Goal: Information Seeking & Learning: Learn about a topic

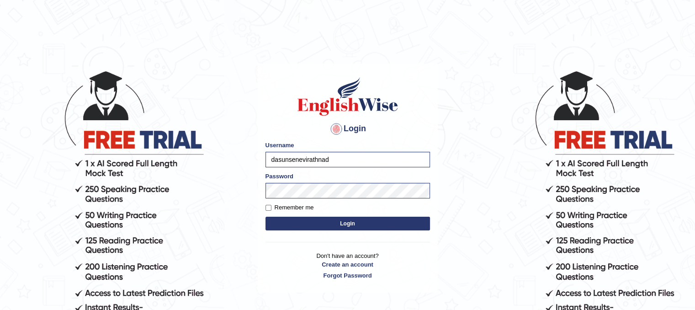
type input "dasunsenevirathna"
click at [305, 227] on button "Login" at bounding box center [348, 224] width 165 height 14
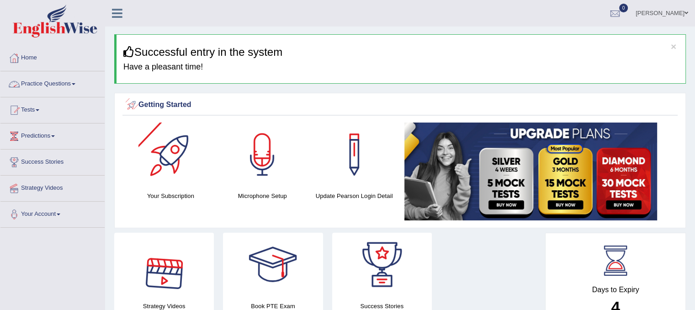
click at [34, 79] on link "Practice Questions" at bounding box center [52, 82] width 104 height 23
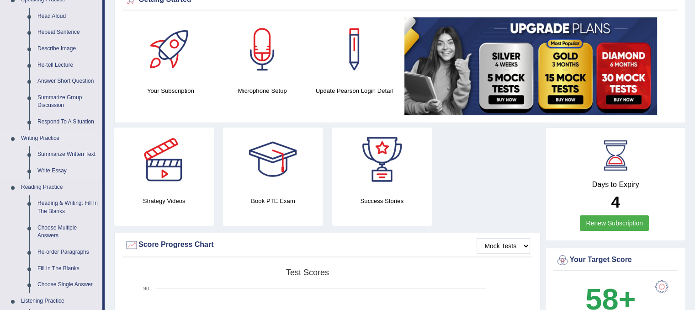
scroll to position [137, 0]
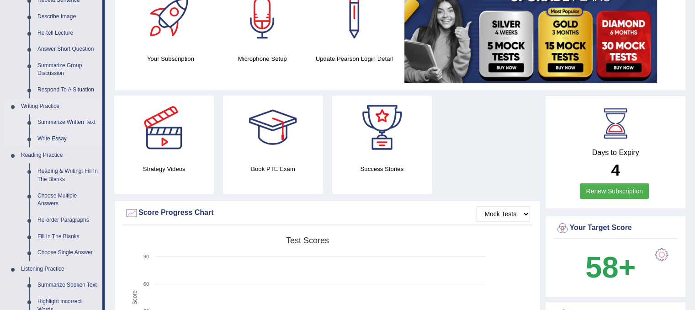
click at [52, 121] on link "Summarize Written Text" at bounding box center [67, 122] width 69 height 16
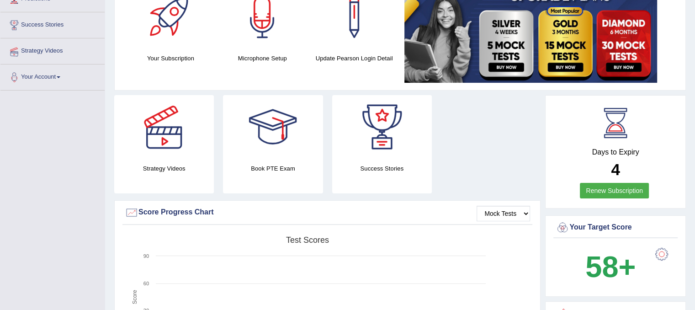
scroll to position [154, 0]
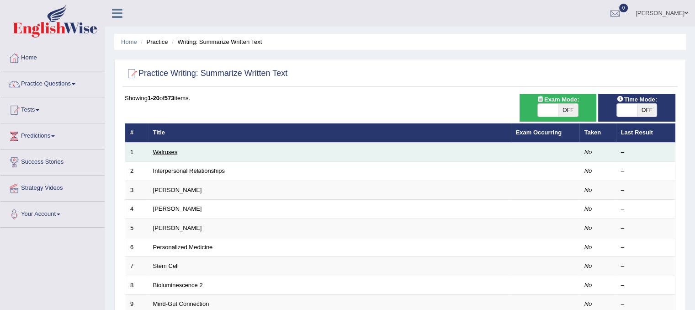
click at [164, 154] on link "Walruses" at bounding box center [165, 152] width 25 height 7
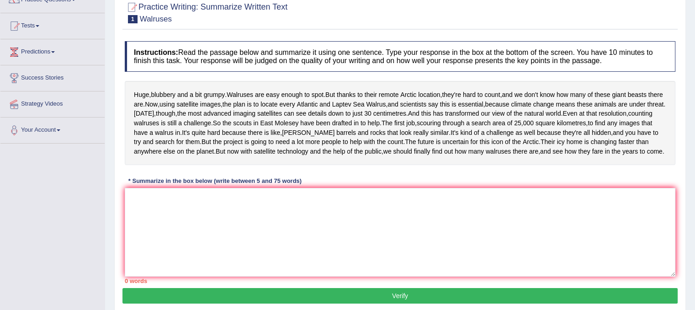
scroll to position [68, 0]
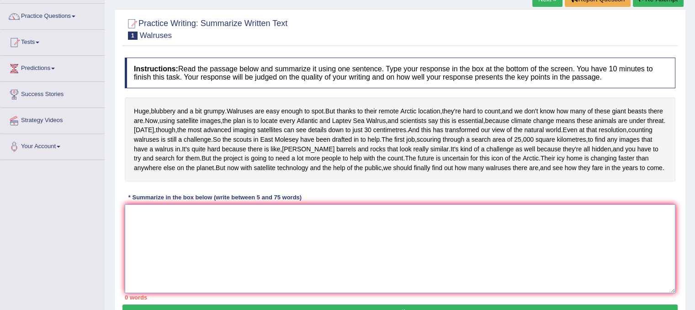
click at [144, 256] on textarea at bounding box center [400, 248] width 551 height 89
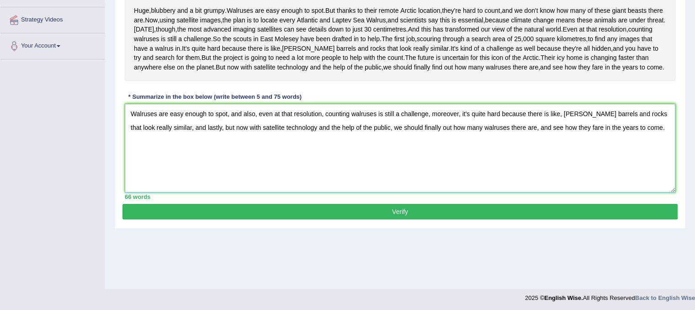
scroll to position [170, 0]
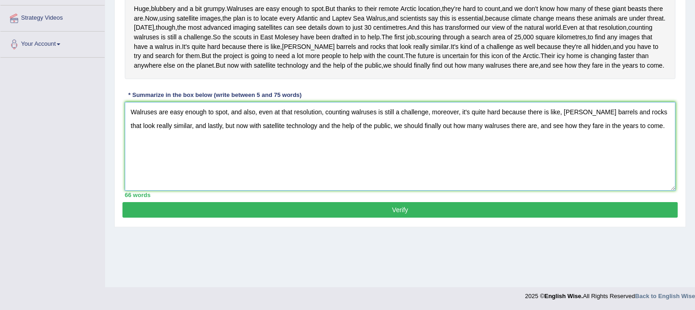
type textarea "Walruses are easy enough to spot, and also, even at that resolution, counting w…"
click at [329, 218] on button "Verify" at bounding box center [399, 210] width 555 height 16
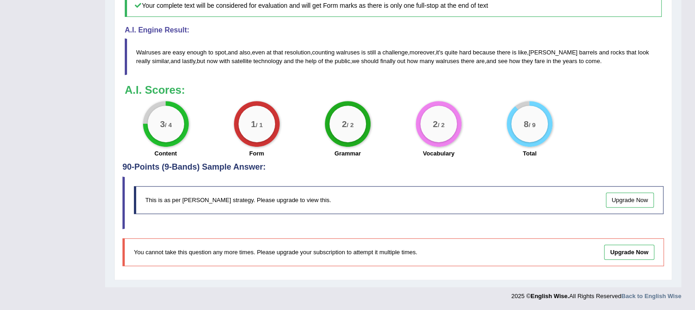
scroll to position [411, 0]
click at [253, 124] on big "1" at bounding box center [253, 124] width 5 height 10
click at [159, 135] on div "3 / 4" at bounding box center [166, 124] width 37 height 37
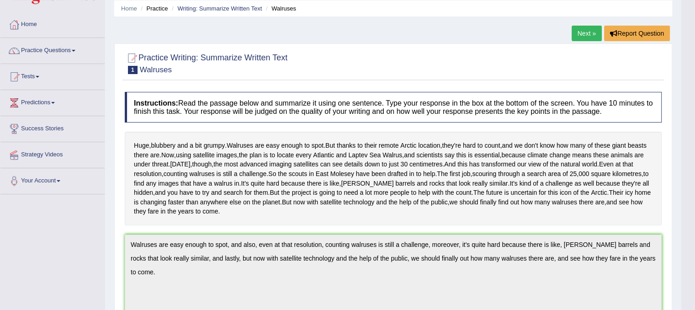
scroll to position [0, 0]
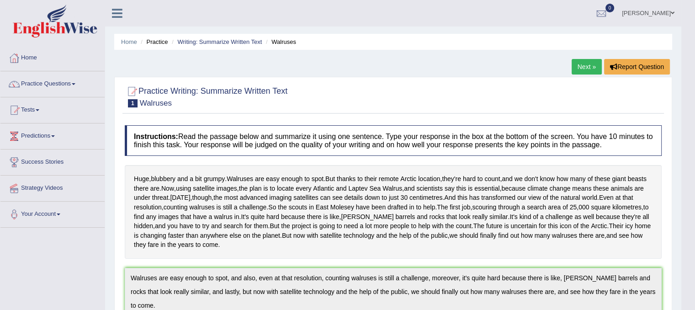
click at [582, 66] on link "Next »" at bounding box center [587, 67] width 30 height 16
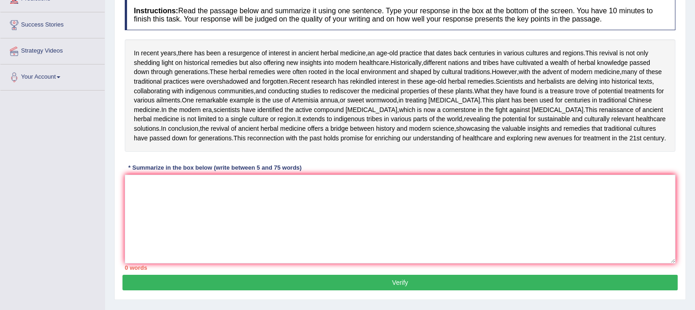
scroll to position [137, 0]
click at [132, 247] on textarea at bounding box center [400, 219] width 551 height 89
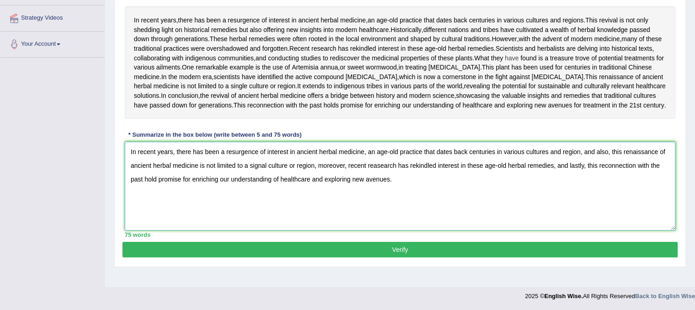
scroll to position [221, 0]
type textarea "In recent years, there has been a resurgence of interest in ancient herbal medi…"
click at [405, 257] on button "Verify" at bounding box center [399, 250] width 555 height 16
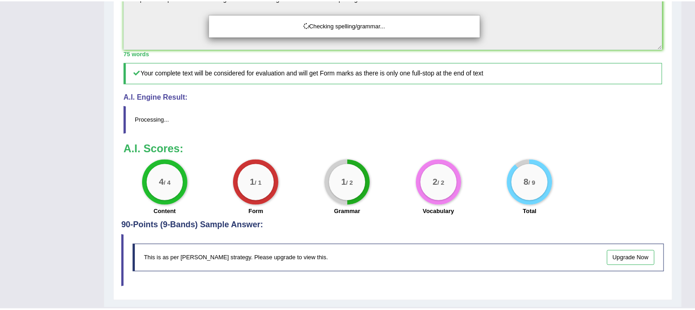
scroll to position [341, 0]
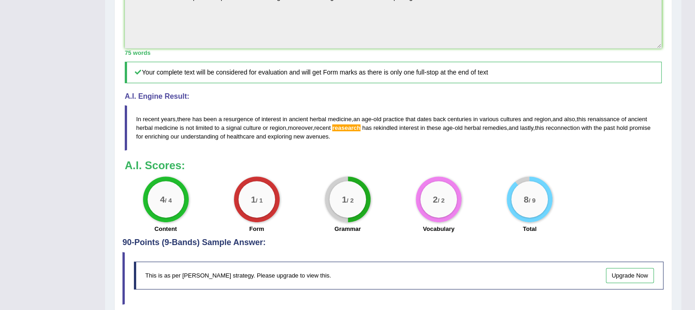
click at [360, 131] on span "reasearch" at bounding box center [346, 127] width 28 height 7
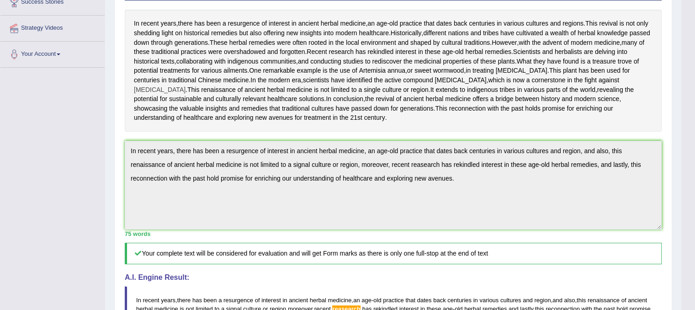
scroll to position [0, 0]
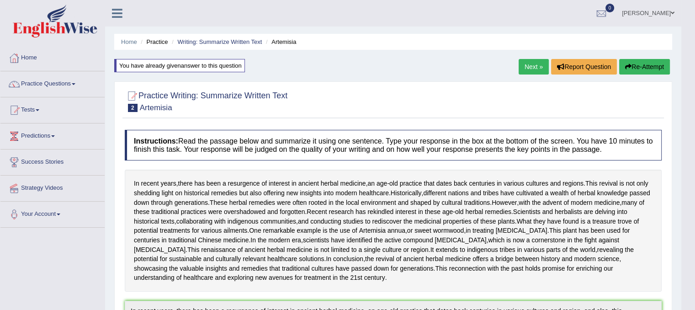
click at [534, 65] on link "Next »" at bounding box center [534, 67] width 30 height 16
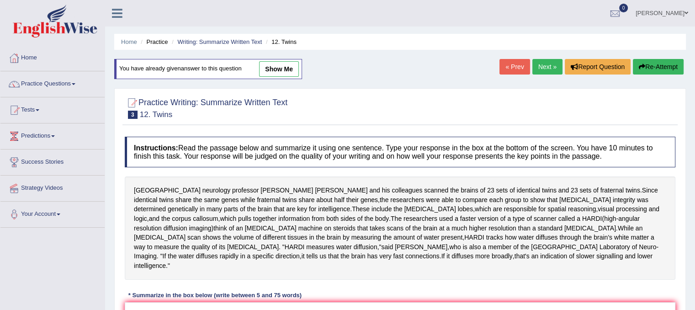
click at [534, 70] on link "Next »" at bounding box center [547, 67] width 30 height 16
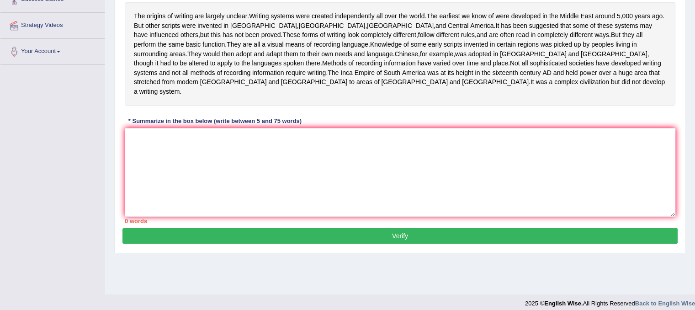
scroll to position [170, 0]
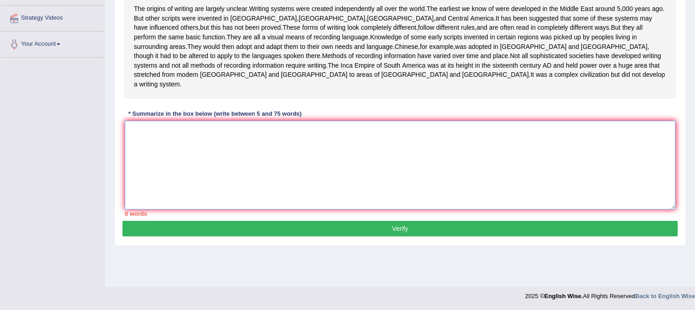
click at [154, 121] on textarea at bounding box center [400, 165] width 551 height 89
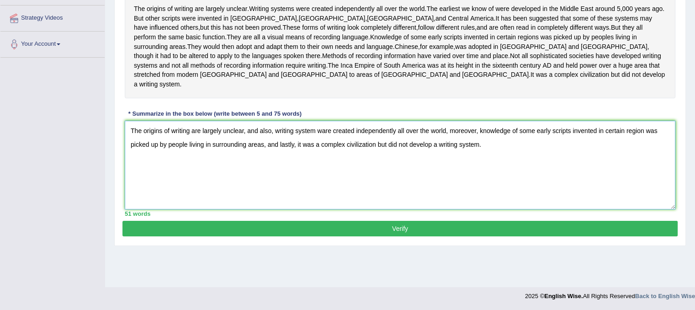
type textarea "The origins of writing are largely unclear, and also, writing system ware creat…"
click at [328, 221] on button "Verify" at bounding box center [399, 229] width 555 height 16
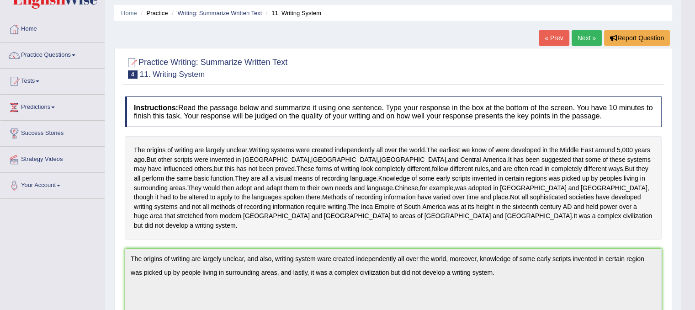
scroll to position [0, 0]
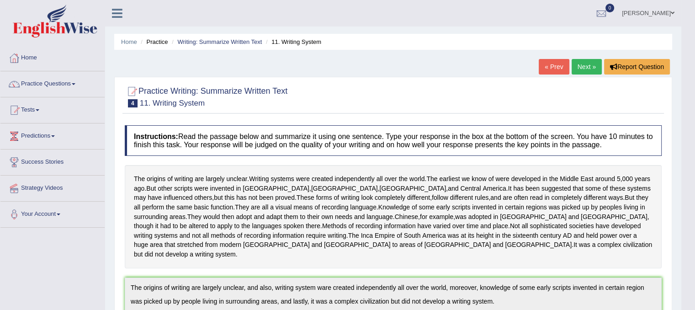
click at [586, 67] on link "Next »" at bounding box center [587, 67] width 30 height 16
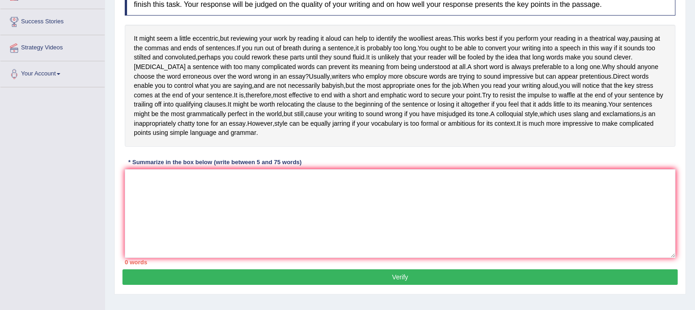
scroll to position [124, 0]
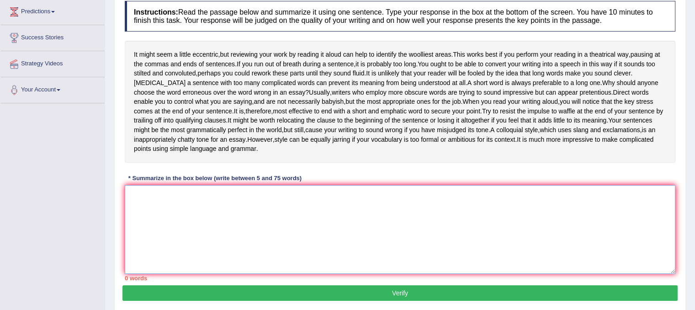
click at [153, 207] on textarea at bounding box center [400, 229] width 551 height 89
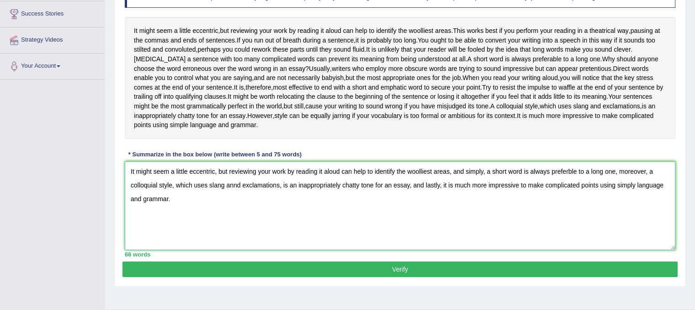
scroll to position [170, 0]
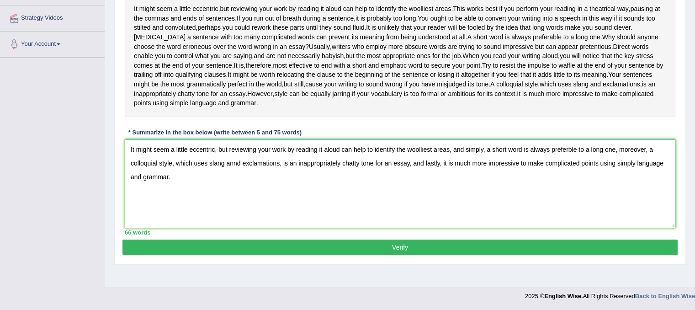
type textarea "It might seem a little eccentric, but reviewing your work by reading it aloud c…"
click at [426, 245] on button "Verify" at bounding box center [399, 247] width 555 height 16
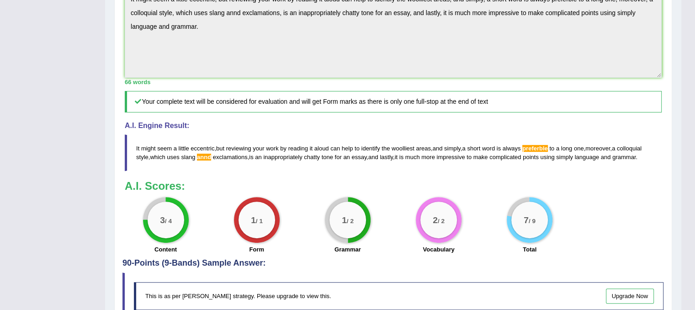
scroll to position [353, 0]
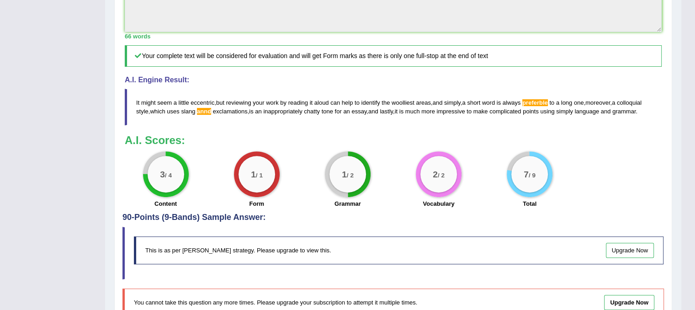
drag, startPoint x: 134, startPoint y: 98, endPoint x: 162, endPoint y: 103, distance: 28.8
click at [162, 103] on blockquote "It might seem a little eccentric , but reviewing your work by reading it aloud …" at bounding box center [393, 107] width 537 height 37
click at [137, 99] on span "It" at bounding box center [137, 102] width 3 height 7
drag, startPoint x: 137, startPoint y: 99, endPoint x: 399, endPoint y: 103, distance: 262.4
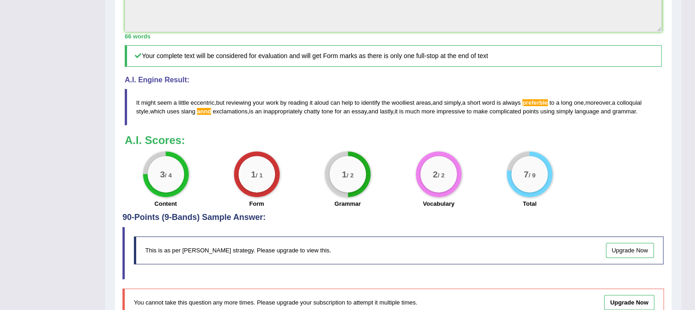
click at [393, 103] on blockquote "It might seem a little eccentric , but reviewing your work by reading it aloud …" at bounding box center [393, 107] width 537 height 37
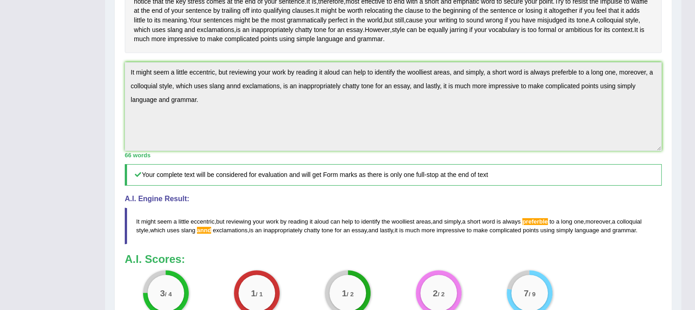
scroll to position [218, 0]
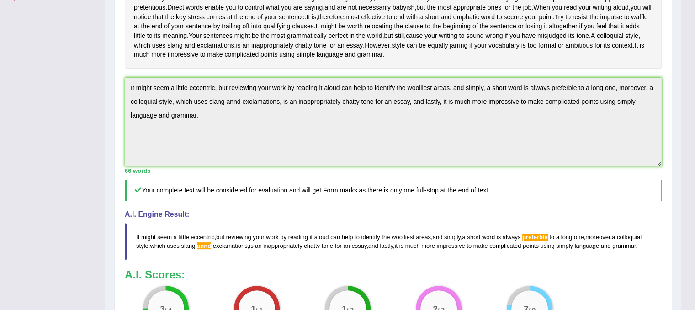
click at [542, 236] on span "preferble" at bounding box center [535, 237] width 26 height 7
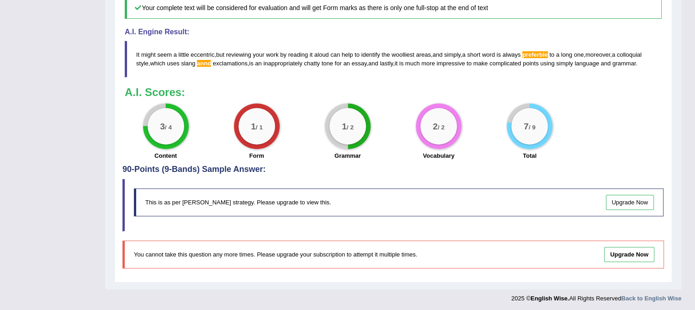
scroll to position [401, 0]
click at [627, 250] on link "Upgrade Now" at bounding box center [629, 253] width 50 height 15
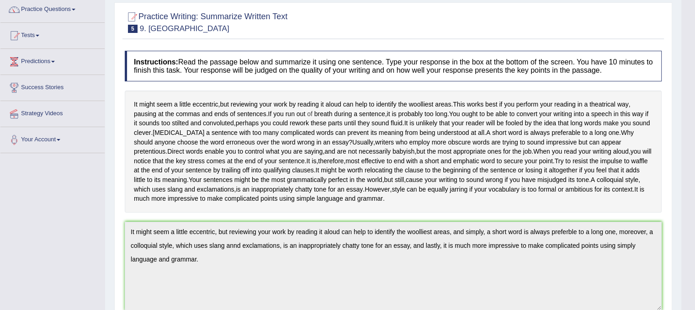
scroll to position [0, 0]
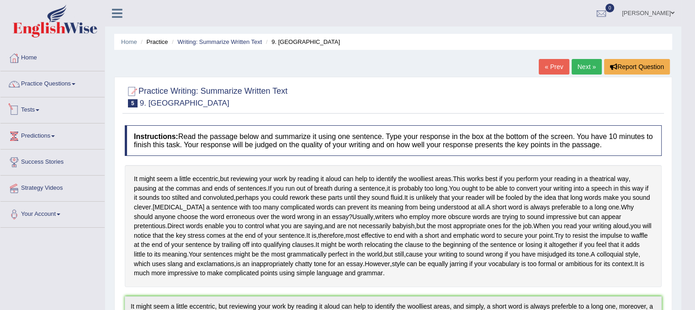
click at [48, 110] on link "Tests" at bounding box center [52, 108] width 104 height 23
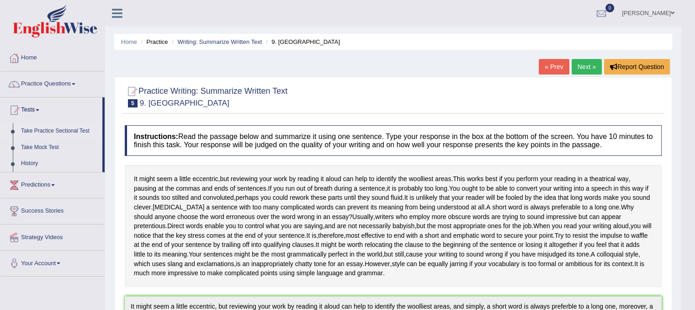
click at [43, 130] on link "Take Practice Sectional Test" at bounding box center [59, 131] width 85 height 16
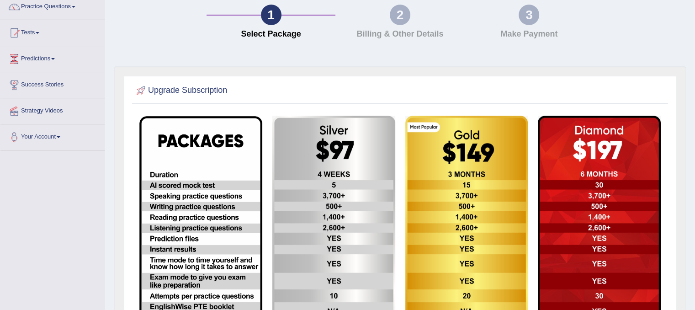
scroll to position [2, 0]
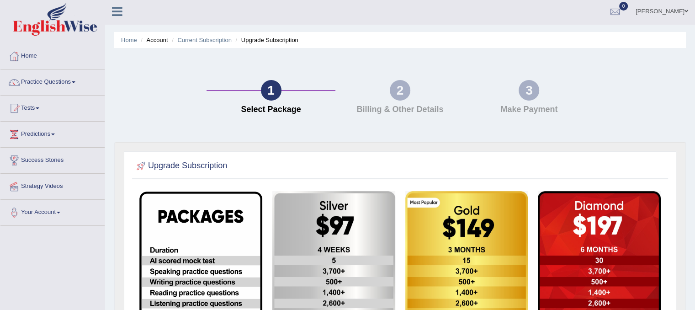
click at [385, 106] on h4 "Billing & Other Details" at bounding box center [400, 109] width 120 height 9
drag, startPoint x: 510, startPoint y: 94, endPoint x: 521, endPoint y: 88, distance: 12.9
click at [516, 90] on div "3 Make Payment" at bounding box center [529, 99] width 129 height 39
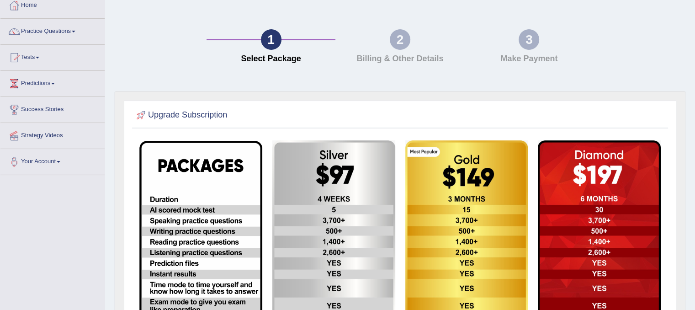
scroll to position [93, 0]
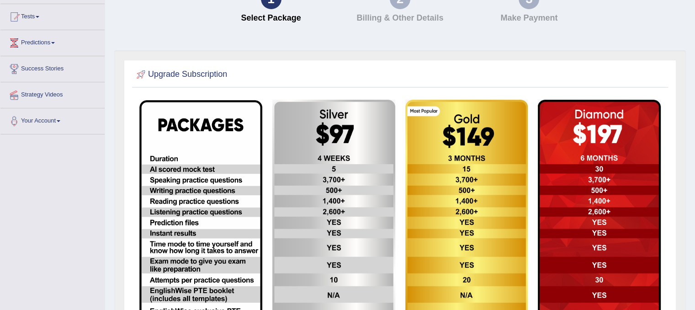
click at [353, 160] on img at bounding box center [333, 238] width 123 height 277
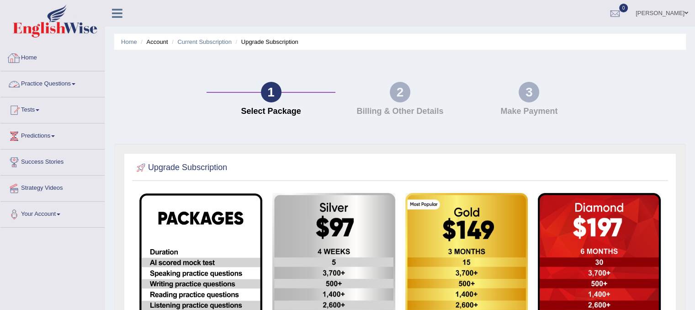
click at [47, 96] on li "Practice Questions Speaking Practice Read Aloud Repeat Sentence Describe Image …" at bounding box center [52, 84] width 104 height 26
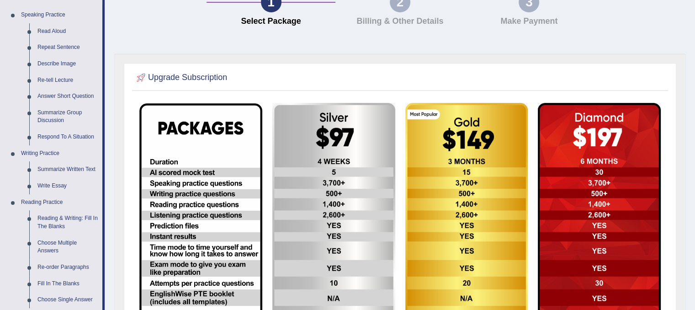
scroll to position [91, 0]
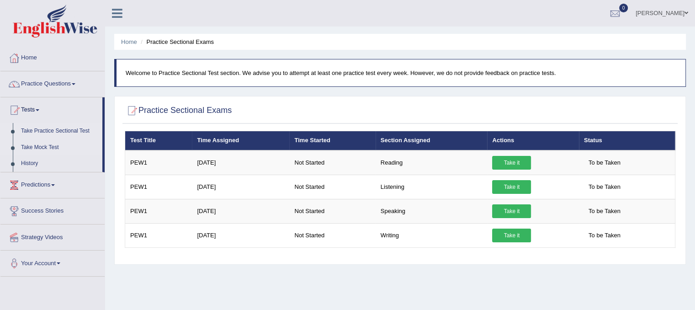
click at [41, 146] on link "Take Mock Test" at bounding box center [59, 147] width 85 height 16
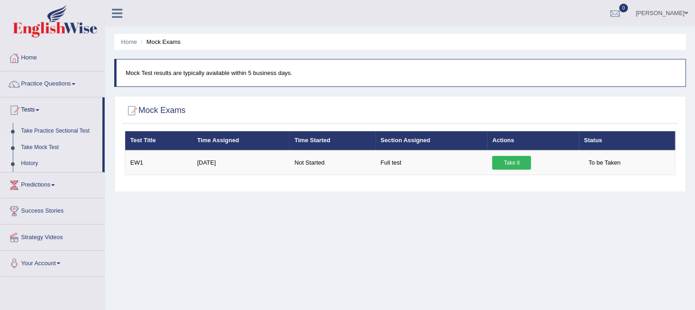
click at [29, 164] on link "History" at bounding box center [59, 163] width 85 height 16
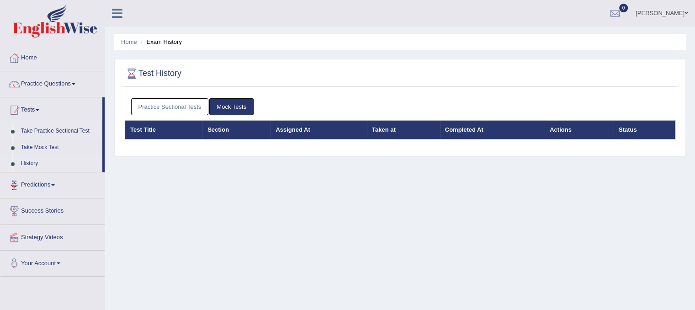
click at [44, 133] on link "Take Practice Sectional Test" at bounding box center [59, 131] width 85 height 16
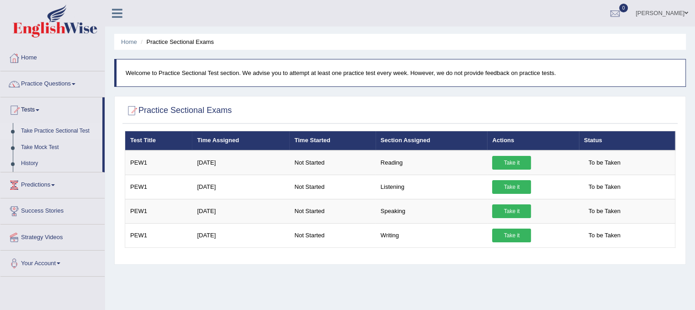
click at [405, 142] on th "Section Assigned" at bounding box center [432, 140] width 112 height 19
click at [389, 139] on th "Section Assigned" at bounding box center [432, 140] width 112 height 19
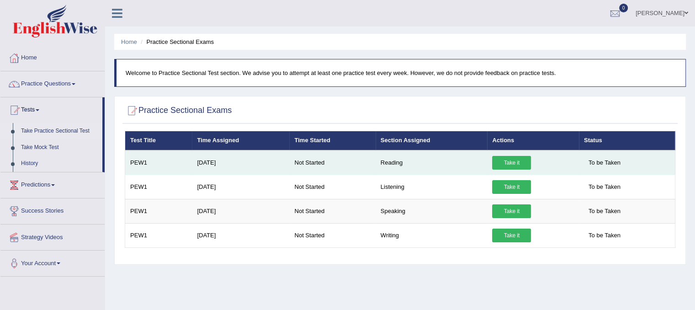
click at [513, 159] on link "Take it" at bounding box center [511, 163] width 39 height 14
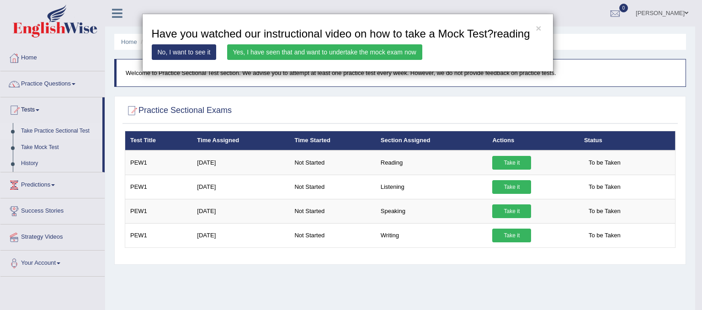
click at [254, 89] on div "× Have you watched our instructional video on how to take a Mock Test?reading N…" at bounding box center [351, 155] width 702 height 310
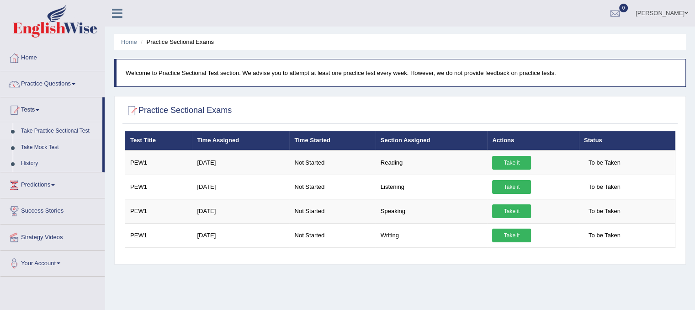
click at [217, 143] on th "Time Assigned" at bounding box center [240, 140] width 97 height 19
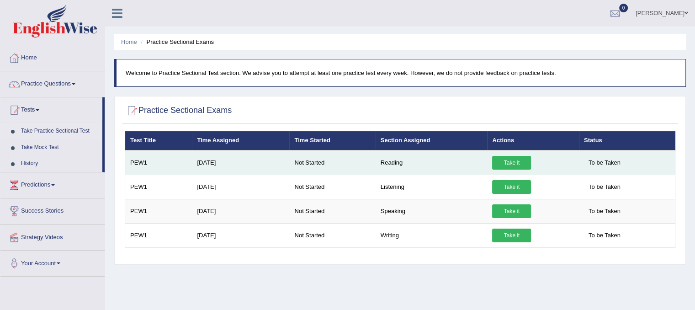
click at [147, 165] on td "PEW1" at bounding box center [158, 162] width 67 height 25
click at [160, 165] on td "PEW1" at bounding box center [158, 162] width 67 height 25
click at [133, 161] on td "PEW1" at bounding box center [158, 162] width 67 height 25
click at [218, 158] on td "Aug 12, 2025" at bounding box center [240, 162] width 97 height 25
drag, startPoint x: 218, startPoint y: 158, endPoint x: 238, endPoint y: 160, distance: 19.4
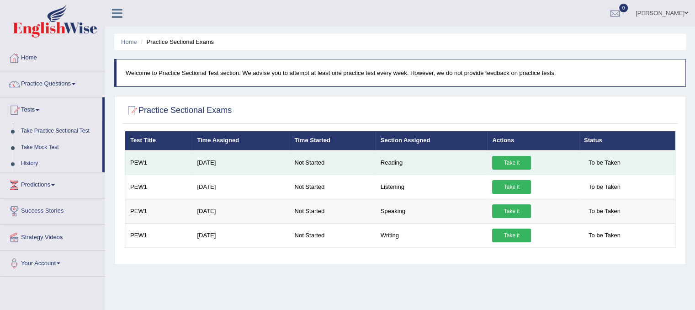
click at [219, 158] on td "[DATE]" at bounding box center [240, 162] width 97 height 25
drag, startPoint x: 631, startPoint y: 162, endPoint x: 622, endPoint y: 165, distance: 9.7
click at [624, 165] on td "To be Taken" at bounding box center [627, 162] width 96 height 25
click at [622, 165] on span "To be Taken" at bounding box center [604, 163] width 41 height 14
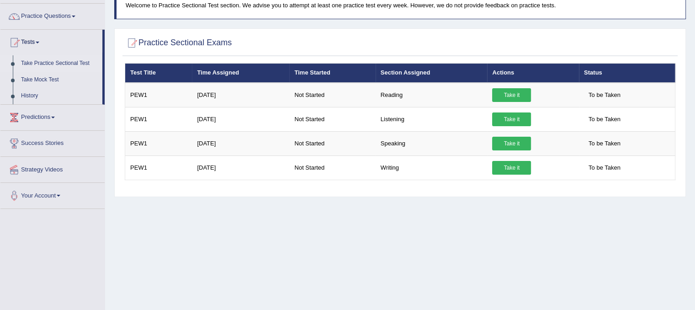
scroll to position [46, 0]
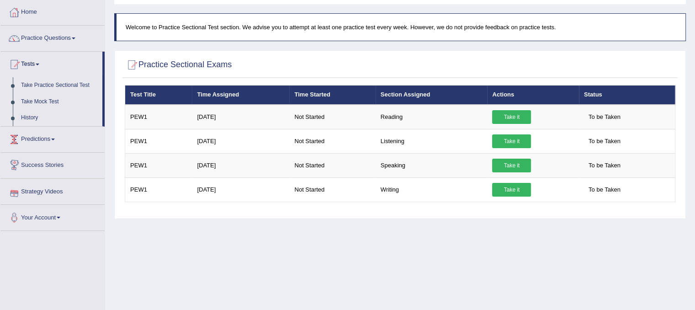
click at [50, 145] on link "Predictions" at bounding box center [52, 138] width 104 height 23
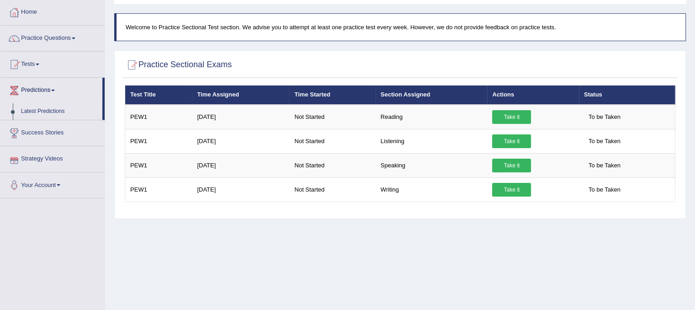
click at [51, 139] on link "Success Stories" at bounding box center [52, 131] width 104 height 23
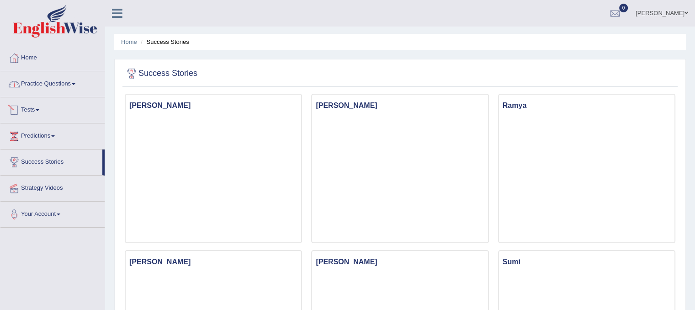
click at [49, 90] on link "Practice Questions" at bounding box center [52, 82] width 104 height 23
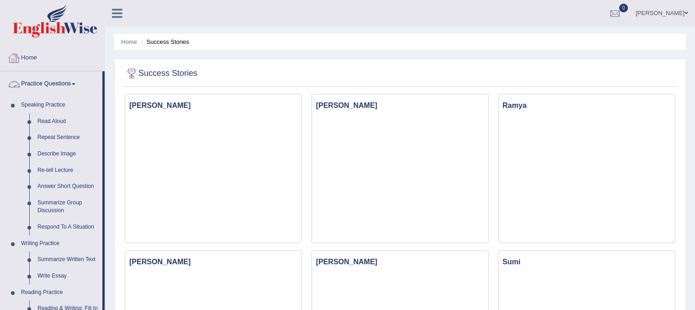
click at [47, 84] on link "Practice Questions" at bounding box center [51, 82] width 102 height 23
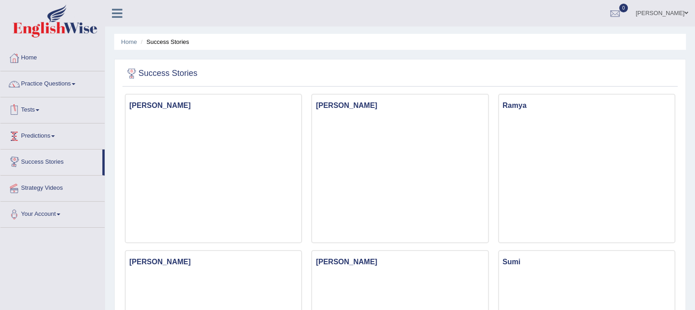
click at [37, 107] on link "Tests" at bounding box center [52, 108] width 104 height 23
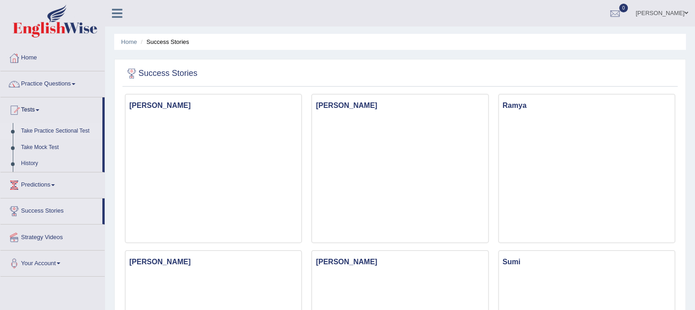
click at [53, 131] on link "Take Practice Sectional Test" at bounding box center [59, 131] width 85 height 16
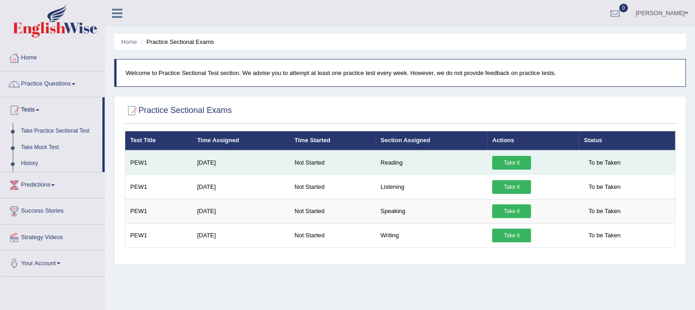
drag, startPoint x: 214, startPoint y: 172, endPoint x: 214, endPoint y: 167, distance: 5.5
click at [214, 170] on td "Aug 12, 2025" at bounding box center [240, 162] width 97 height 25
click at [214, 164] on td "[DATE]" at bounding box center [240, 162] width 97 height 25
click at [214, 164] on td "Aug 12, 2025" at bounding box center [240, 162] width 97 height 25
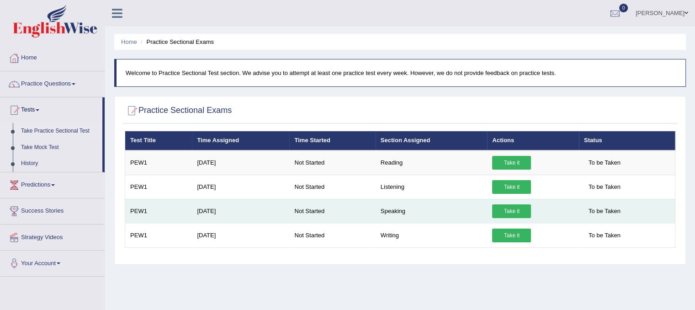
click at [214, 199] on td "[DATE]" at bounding box center [240, 211] width 97 height 24
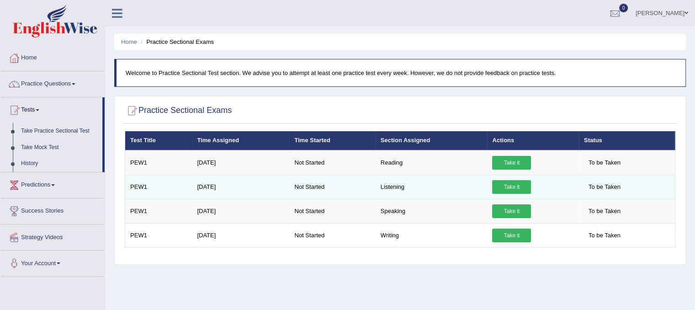
drag, startPoint x: 213, startPoint y: 185, endPoint x: 275, endPoint y: 188, distance: 61.8
click at [214, 185] on td "[DATE]" at bounding box center [240, 187] width 97 height 24
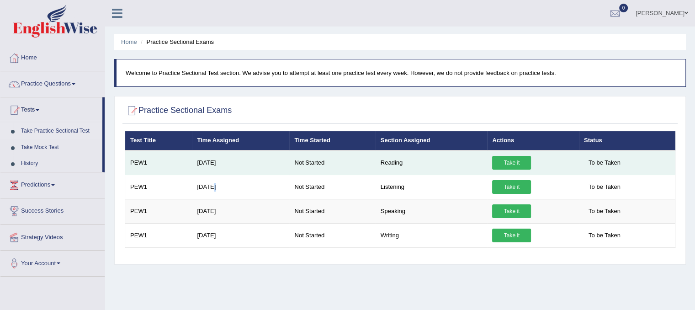
click at [513, 158] on link "Take it" at bounding box center [511, 163] width 39 height 14
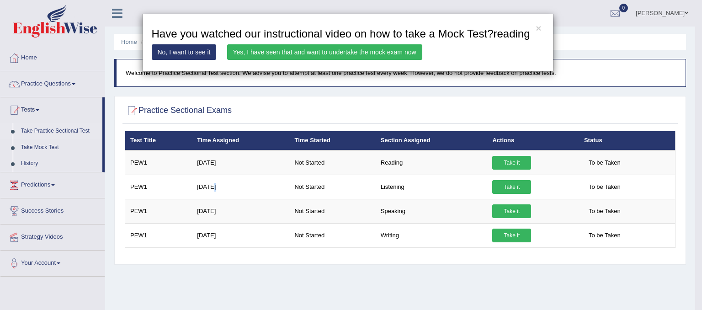
click at [274, 48] on link "Yes, I have seen that and want to undertake the mock exam now" at bounding box center [324, 52] width 195 height 16
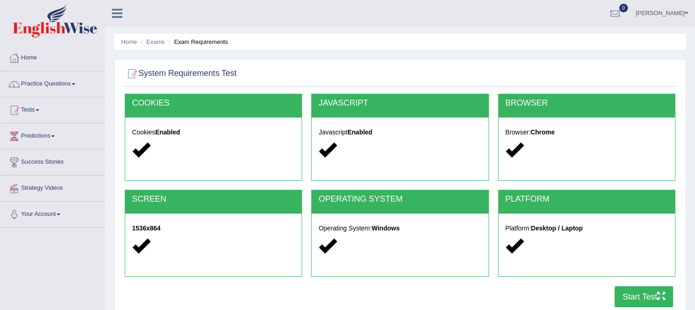
click at [196, 43] on li "Exam Requirements" at bounding box center [197, 41] width 62 height 9
click at [157, 42] on link "Exams" at bounding box center [156, 41] width 18 height 7
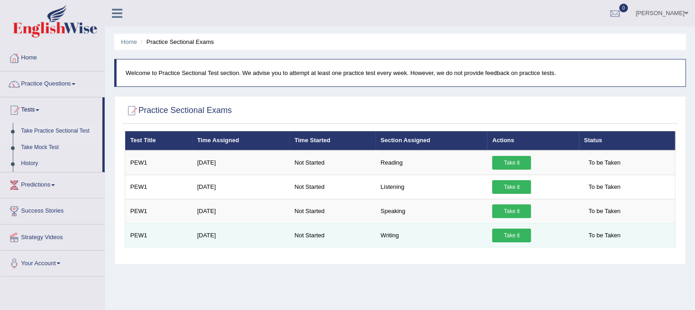
click at [515, 237] on link "Take it" at bounding box center [511, 236] width 39 height 14
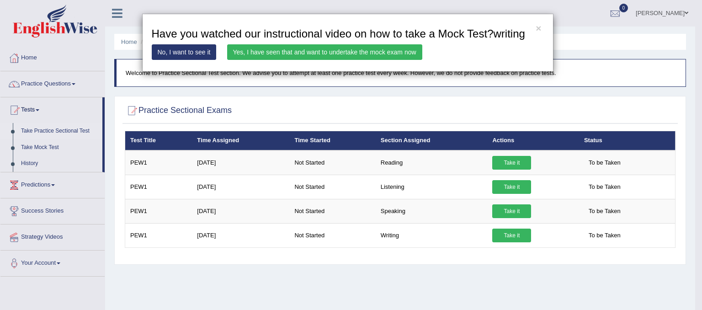
click at [185, 54] on link "No, I want to see it" at bounding box center [184, 52] width 65 height 16
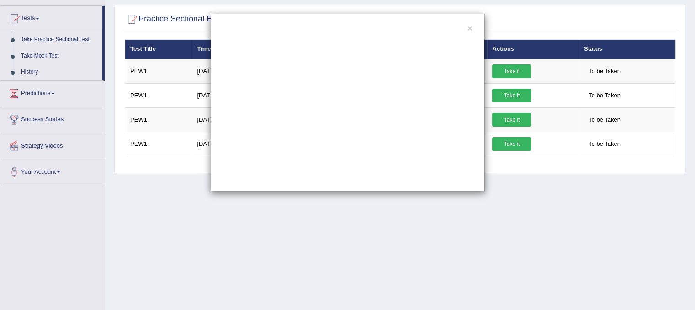
scroll to position [46, 0]
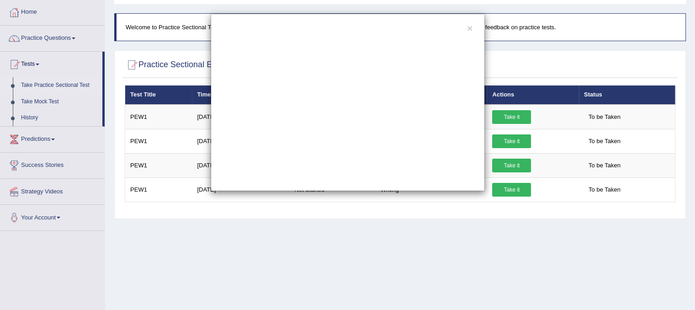
click at [266, 215] on div "×" at bounding box center [347, 155] width 695 height 310
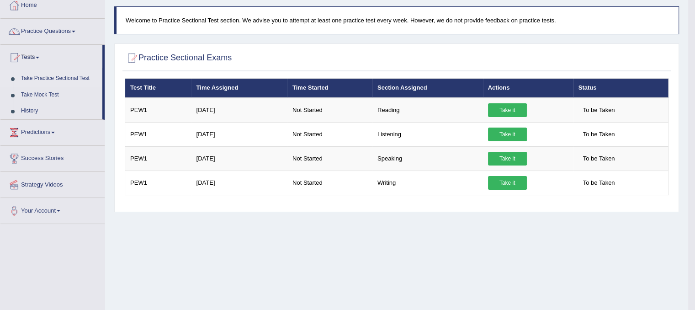
scroll to position [91, 0]
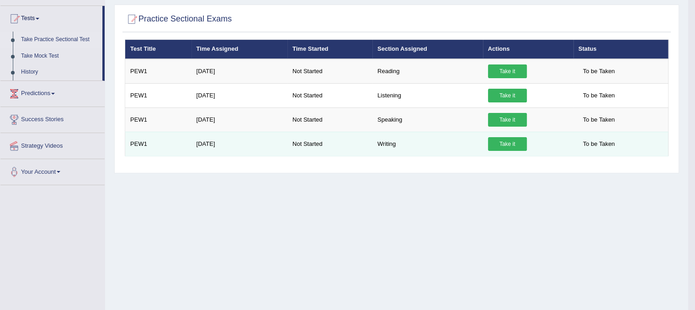
click at [512, 141] on link "Take it" at bounding box center [507, 144] width 39 height 14
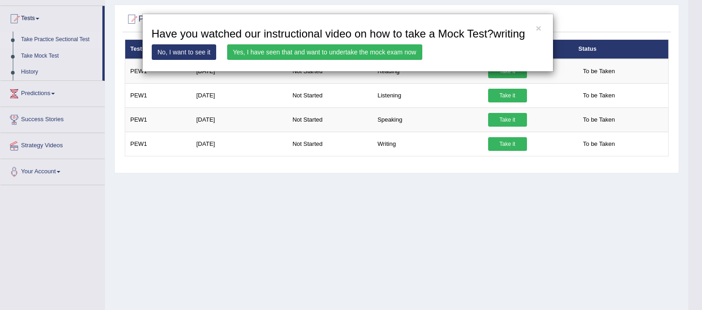
click at [174, 49] on link "No, I want to see it" at bounding box center [184, 52] width 65 height 16
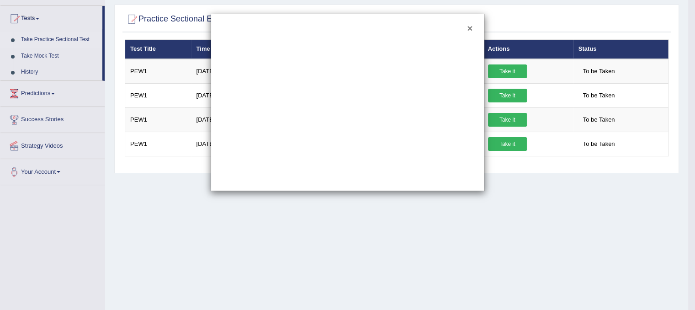
click at [470, 26] on button "×" at bounding box center [469, 28] width 5 height 10
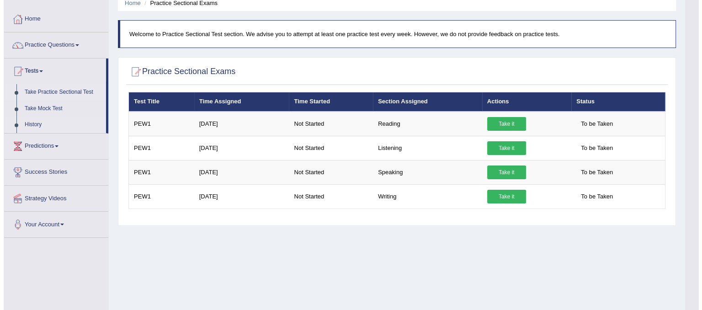
scroll to position [0, 0]
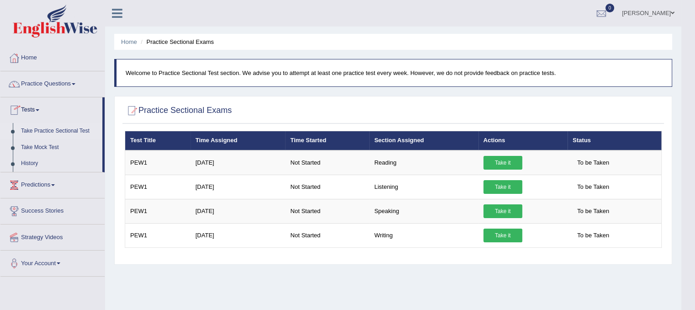
click at [46, 82] on link "Practice Questions" at bounding box center [52, 82] width 104 height 23
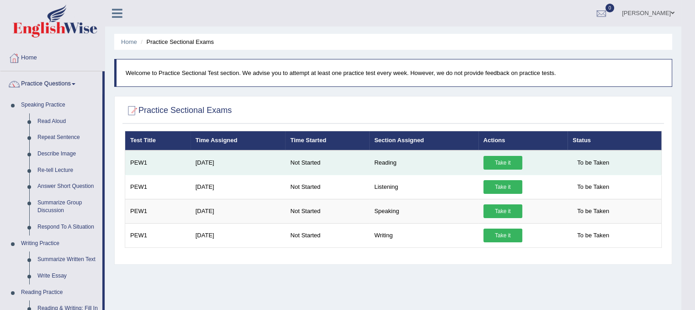
click at [499, 163] on link "Take it" at bounding box center [503, 163] width 39 height 14
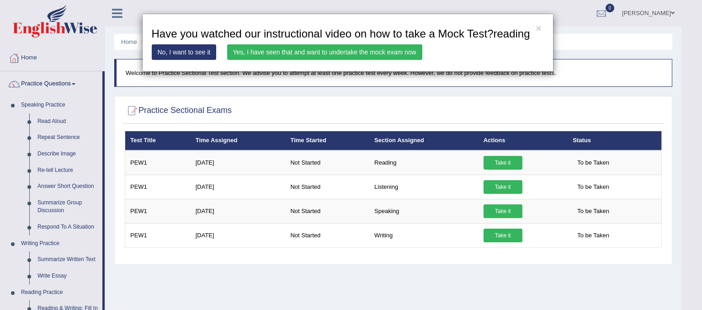
drag, startPoint x: 495, startPoint y: 273, endPoint x: 482, endPoint y: 239, distance: 35.9
click at [493, 266] on div "× Have you watched our instructional video on how to take a Mock Test?reading N…" at bounding box center [351, 155] width 702 height 310
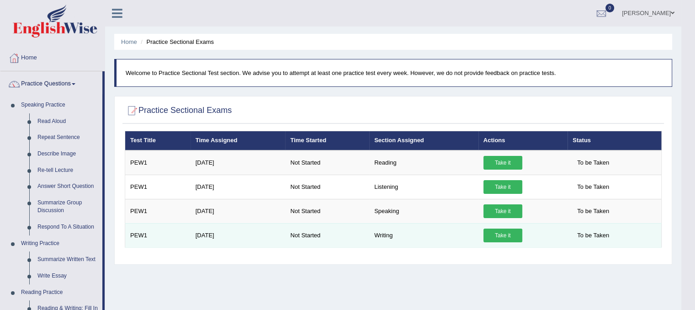
click at [494, 234] on link "Take it" at bounding box center [503, 236] width 39 height 14
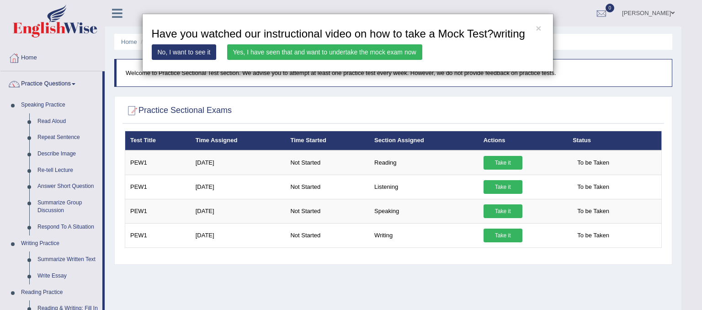
click at [321, 48] on link "Yes, I have seen that and want to undertake the mock exam now" at bounding box center [324, 52] width 195 height 16
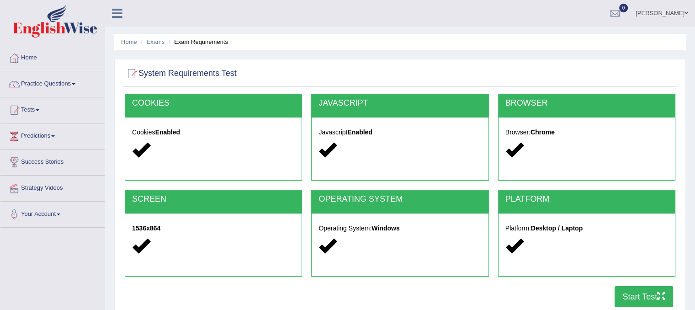
scroll to position [46, 0]
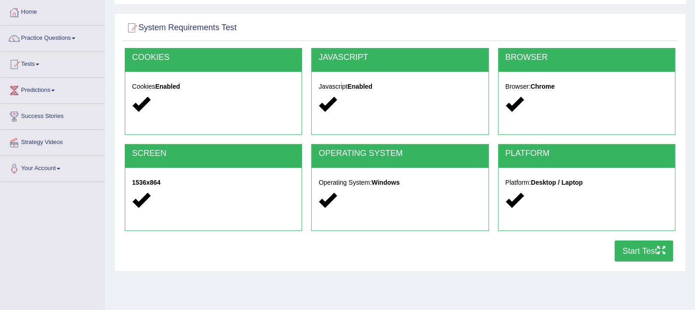
click at [545, 86] on strong "Chrome" at bounding box center [543, 86] width 24 height 7
click at [631, 245] on button "Start Test" at bounding box center [644, 250] width 58 height 21
click at [539, 177] on div "Platform: Desktop / Laptop" at bounding box center [587, 193] width 176 height 50
click at [136, 103] on icon at bounding box center [141, 104] width 18 height 18
drag, startPoint x: 340, startPoint y: 132, endPoint x: 340, endPoint y: 123, distance: 8.2
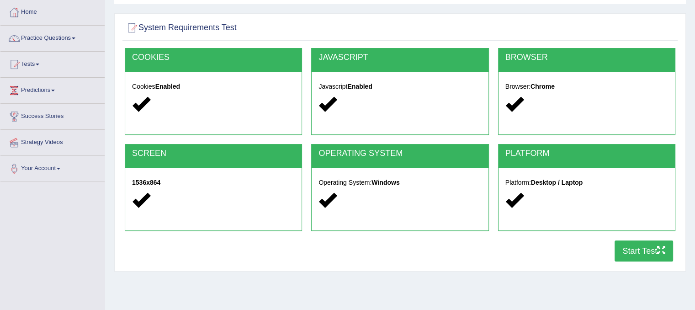
click at [340, 131] on div "JAVASCRIPT Javascript Enabled" at bounding box center [399, 91] width 177 height 87
click at [340, 123] on div "JAVASCRIPT Javascript Enabled" at bounding box center [399, 91] width 177 height 87
click at [649, 246] on button "Start Test" at bounding box center [644, 250] width 58 height 21
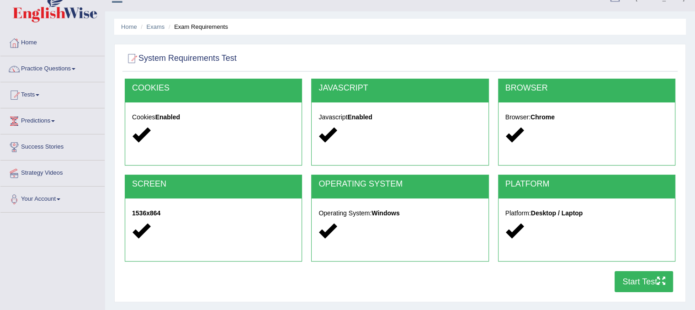
scroll to position [0, 0]
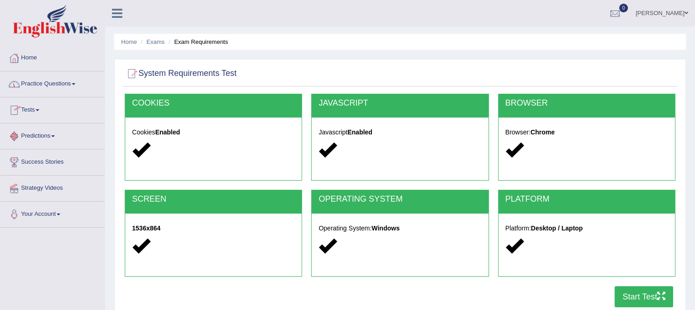
click at [48, 81] on link "Practice Questions" at bounding box center [52, 82] width 104 height 23
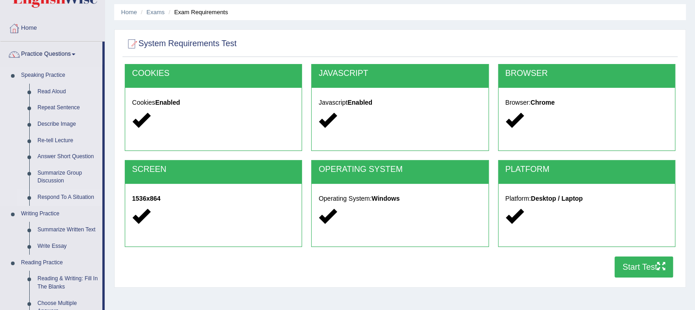
scroll to position [46, 0]
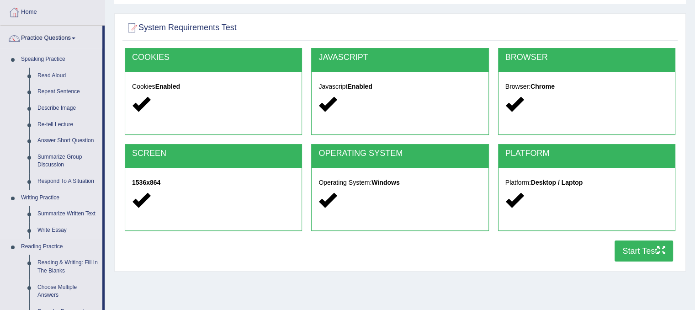
click at [43, 195] on link "Writing Practice" at bounding box center [59, 198] width 85 height 16
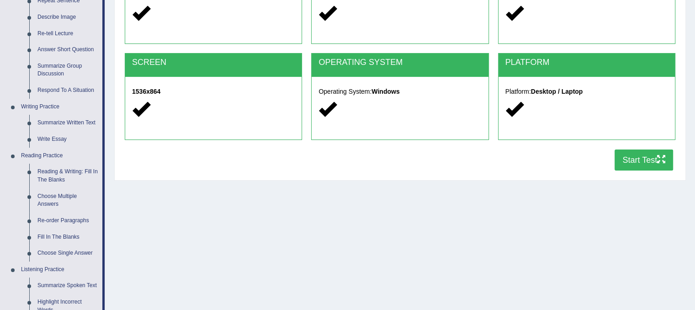
scroll to position [137, 0]
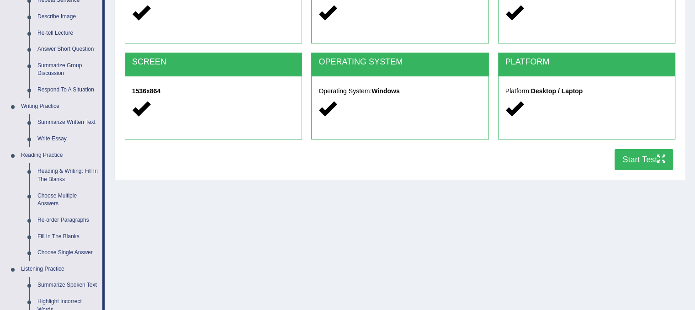
click at [644, 154] on button "Start Test" at bounding box center [644, 159] width 58 height 21
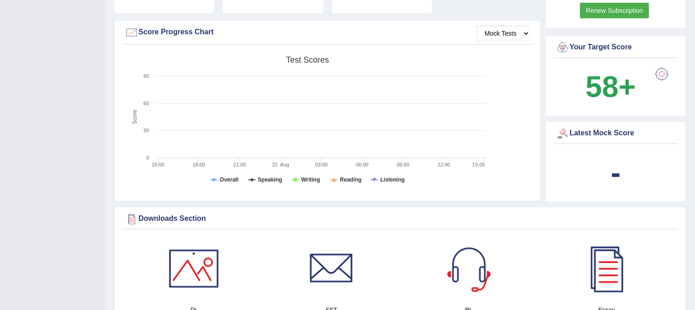
scroll to position [274, 0]
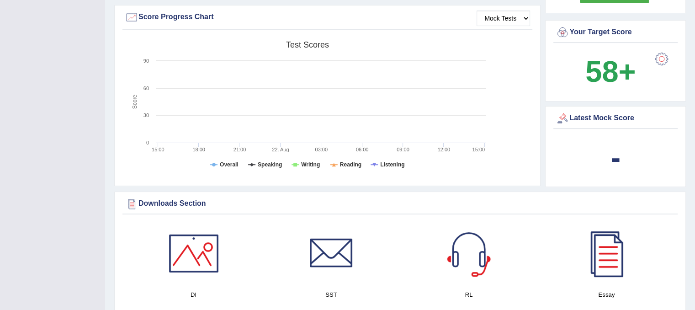
click at [607, 164] on div "-" at bounding box center [616, 158] width 120 height 44
click at [616, 156] on b "-" at bounding box center [616, 157] width 10 height 33
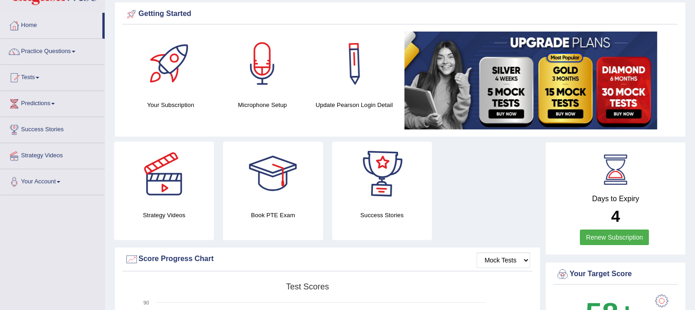
scroll to position [0, 0]
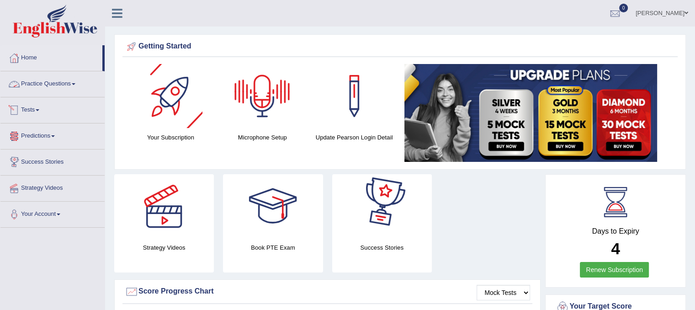
click at [49, 138] on link "Predictions" at bounding box center [52, 134] width 104 height 23
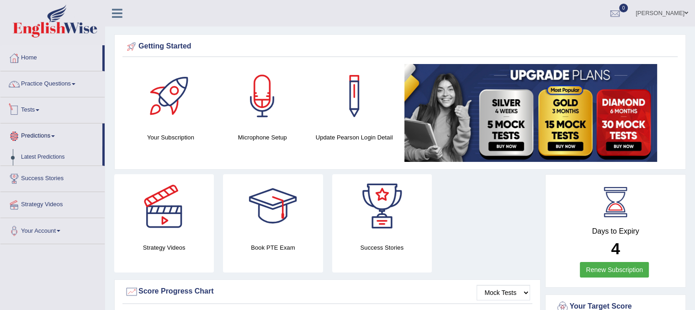
click at [35, 106] on link "Tests" at bounding box center [52, 108] width 104 height 23
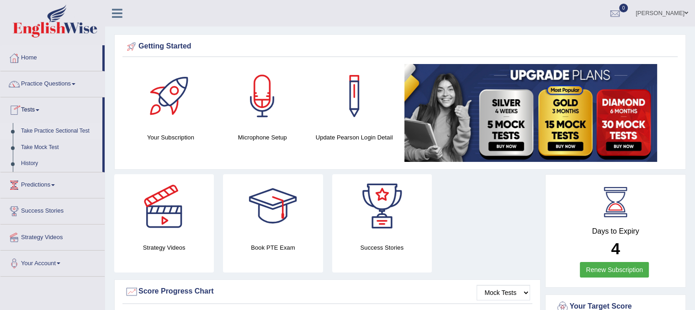
click at [42, 133] on link "Take Practice Sectional Test" at bounding box center [59, 131] width 85 height 16
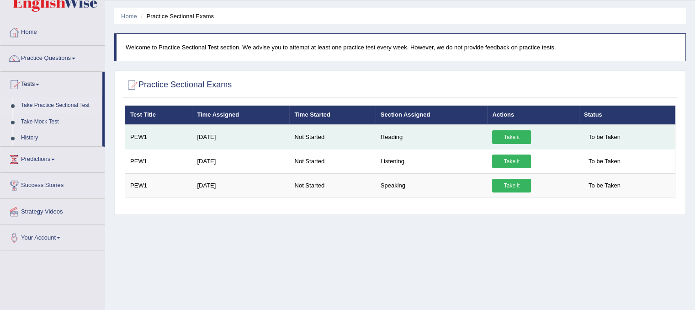
scroll to position [46, 0]
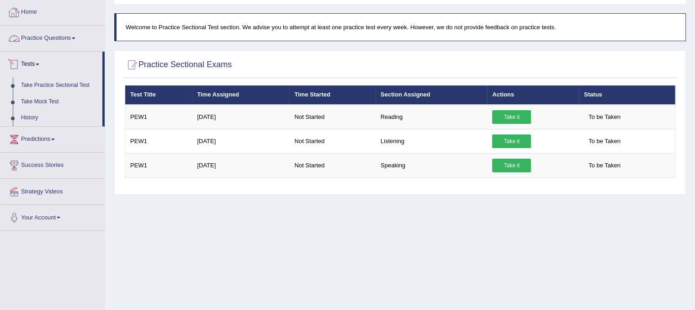
click at [32, 11] on link "Home" at bounding box center [52, 11] width 104 height 23
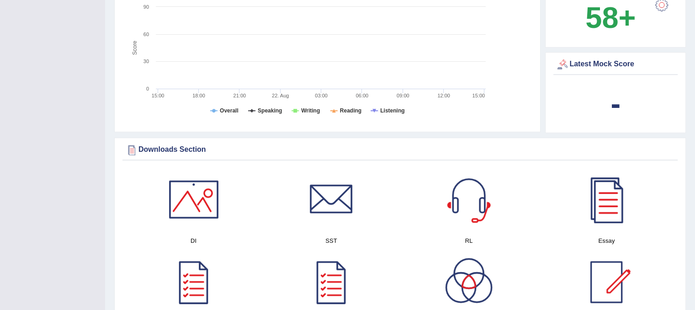
scroll to position [366, 0]
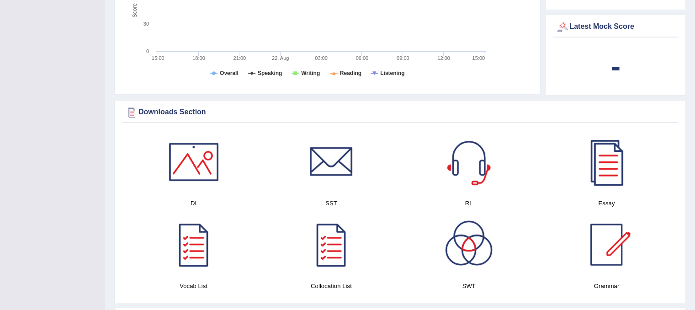
click at [593, 20] on div "Latest Mock Score" at bounding box center [616, 27] width 120 height 14
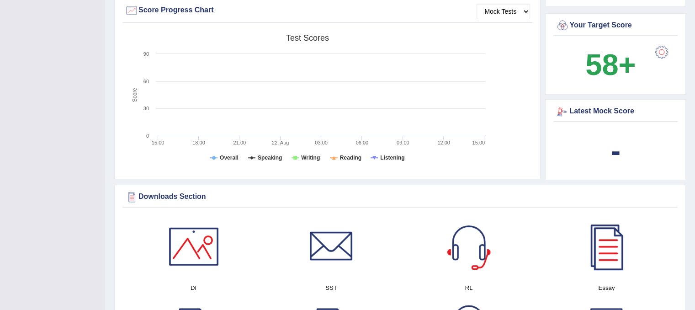
scroll to position [320, 0]
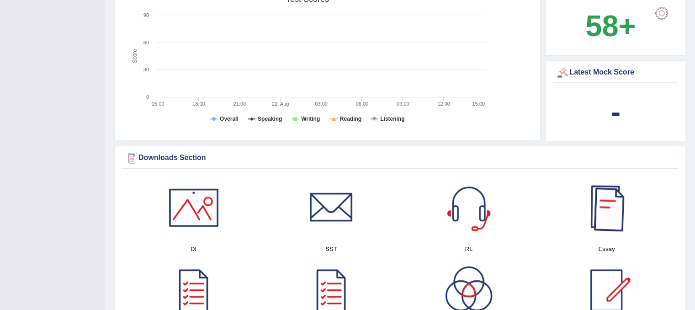
click at [619, 116] on b "-" at bounding box center [616, 111] width 10 height 33
click at [619, 115] on b "-" at bounding box center [616, 111] width 10 height 33
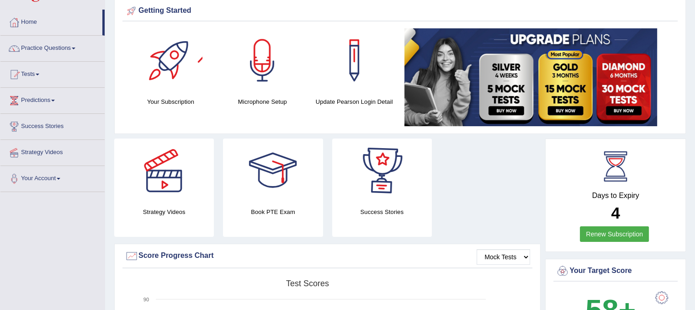
scroll to position [0, 0]
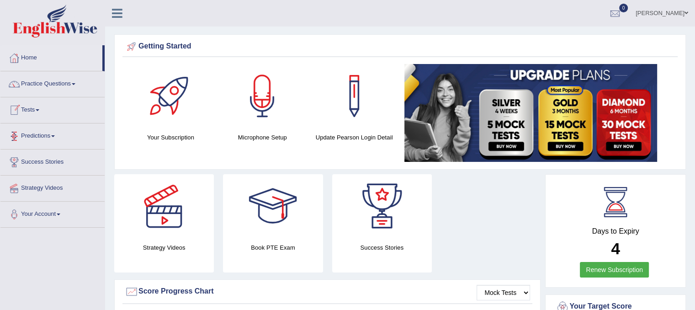
click at [38, 104] on link "Tests" at bounding box center [52, 108] width 104 height 23
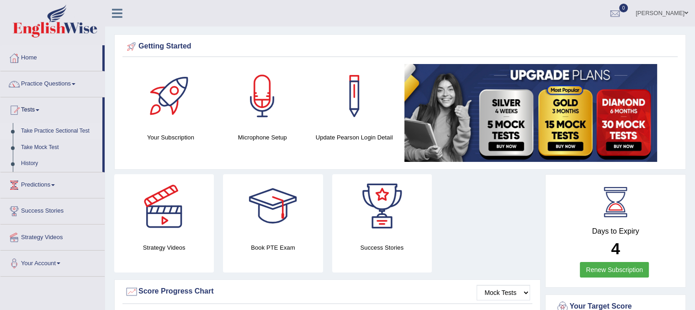
click at [42, 133] on link "Take Practice Sectional Test" at bounding box center [59, 131] width 85 height 16
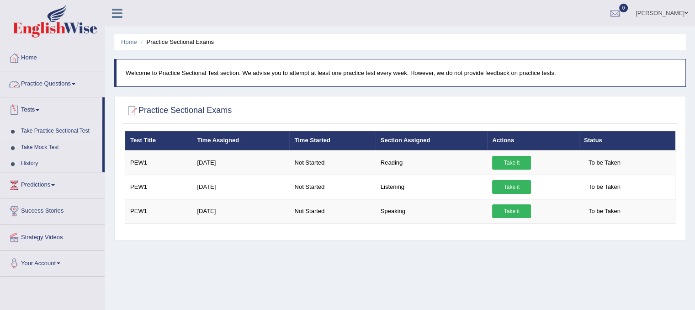
click at [38, 84] on link "Practice Questions" at bounding box center [52, 82] width 104 height 23
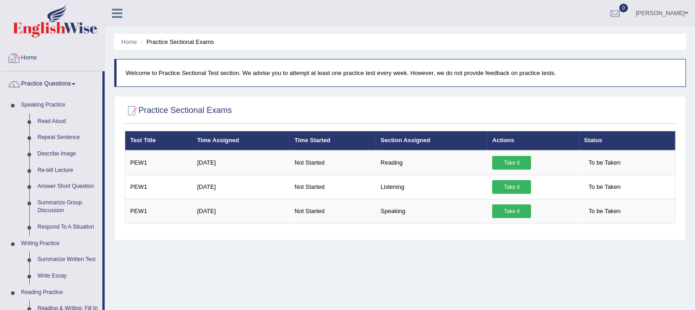
click at [32, 57] on link "Home" at bounding box center [52, 56] width 104 height 23
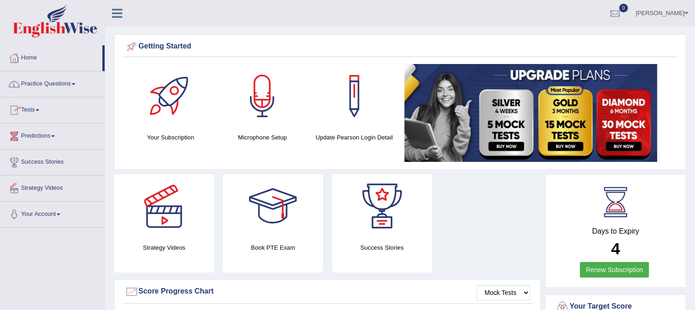
click at [39, 109] on span at bounding box center [38, 110] width 4 height 2
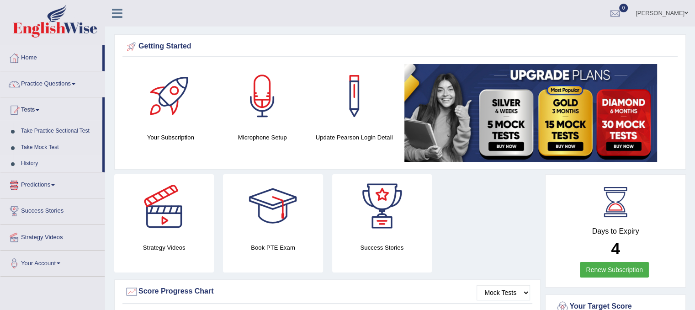
click at [41, 163] on link "History" at bounding box center [59, 163] width 85 height 16
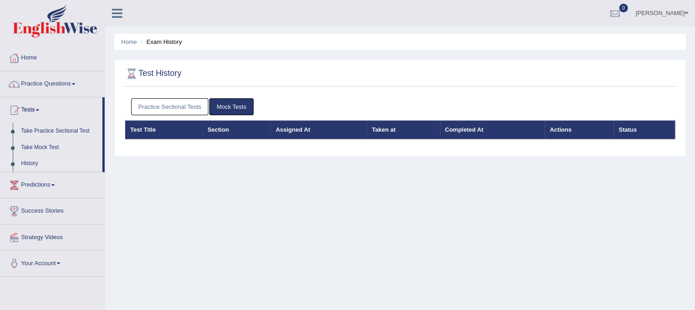
click at [217, 107] on link "Mock Tests" at bounding box center [231, 106] width 44 height 17
click at [194, 105] on link "Practice Sectional Tests" at bounding box center [170, 106] width 78 height 17
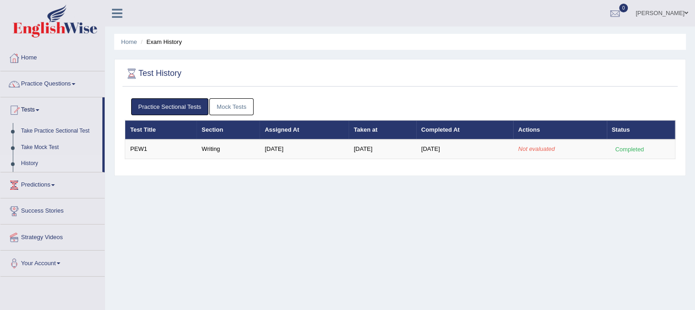
click at [221, 108] on link "Mock Tests" at bounding box center [231, 106] width 44 height 17
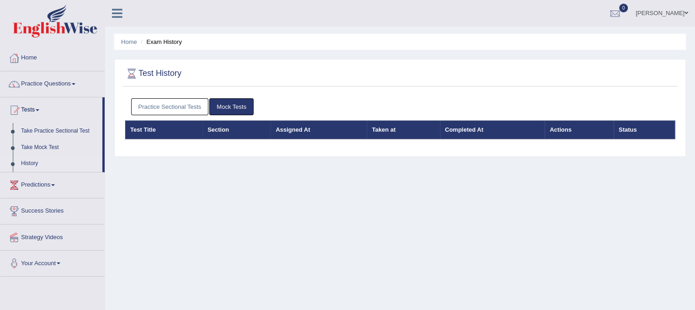
drag, startPoint x: 193, startPoint y: 135, endPoint x: 189, endPoint y: 134, distance: 4.8
click at [190, 134] on th "Test Title" at bounding box center [164, 129] width 78 height 19
click at [170, 106] on link "Practice Sectional Tests" at bounding box center [170, 106] width 78 height 17
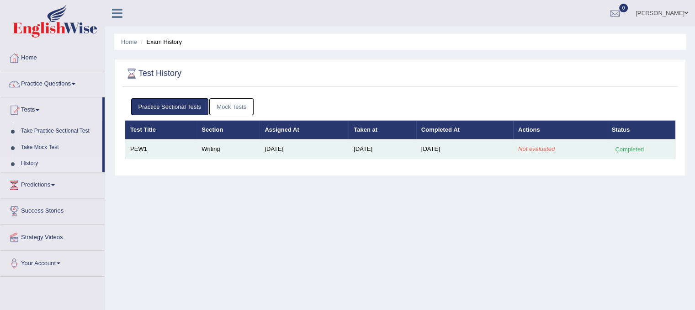
click at [152, 149] on td "PEW1" at bounding box center [161, 148] width 72 height 19
drag, startPoint x: 259, startPoint y: 160, endPoint x: 273, endPoint y: 149, distance: 17.8
click at [262, 158] on div "Practice Sectional Tests Mock Tests Test Title Section Assigned At Taken at Com…" at bounding box center [399, 132] width 555 height 77
click at [276, 147] on td "[DATE]" at bounding box center [304, 148] width 89 height 19
click at [278, 147] on td "[DATE]" at bounding box center [304, 148] width 89 height 19
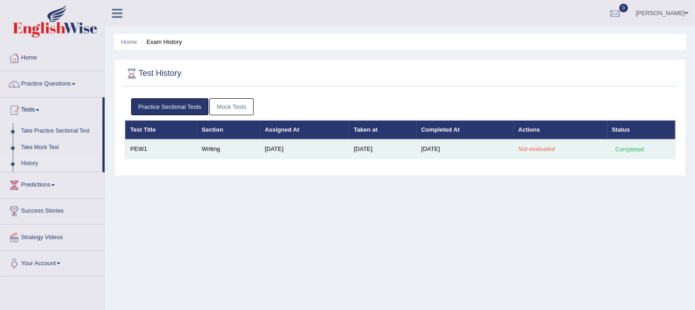
drag, startPoint x: 318, startPoint y: 153, endPoint x: 386, endPoint y: 153, distance: 67.6
click at [373, 153] on tr "PEW1 Writing Aug 12, 2025 Aug 23, 2025 Aug 23, 2025 Not evaluated Completed" at bounding box center [400, 148] width 550 height 19
drag, startPoint x: 401, startPoint y: 150, endPoint x: 391, endPoint y: 149, distance: 9.8
click at [391, 149] on tr "PEW1 Writing Aug 12, 2025 Aug 23, 2025 Aug 23, 2025 Not evaluated Completed" at bounding box center [400, 148] width 550 height 19
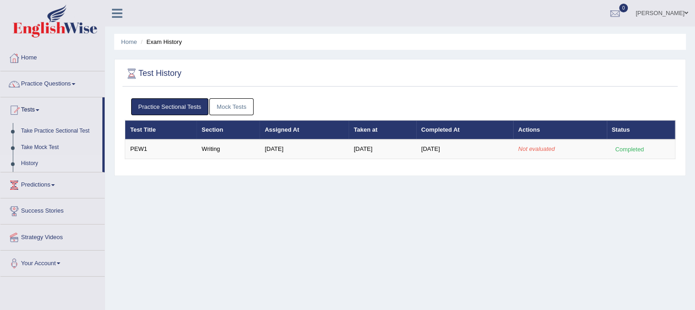
click at [226, 107] on link "Mock Tests" at bounding box center [231, 106] width 44 height 17
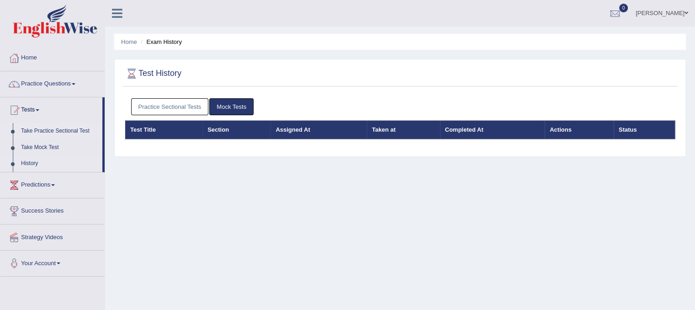
click at [50, 127] on link "Take Practice Sectional Test" at bounding box center [59, 131] width 85 height 16
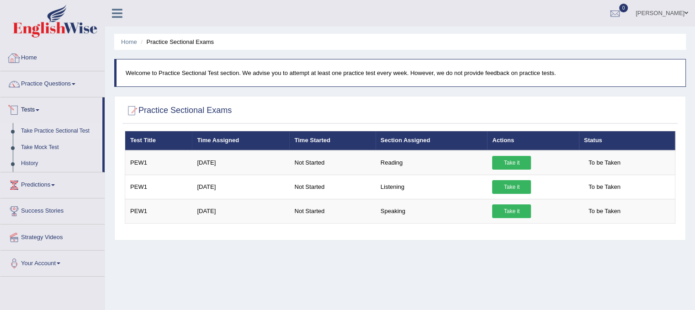
click at [52, 131] on link "Take Practice Sectional Test" at bounding box center [59, 131] width 85 height 16
click at [58, 149] on link "Take Mock Test" at bounding box center [59, 147] width 85 height 16
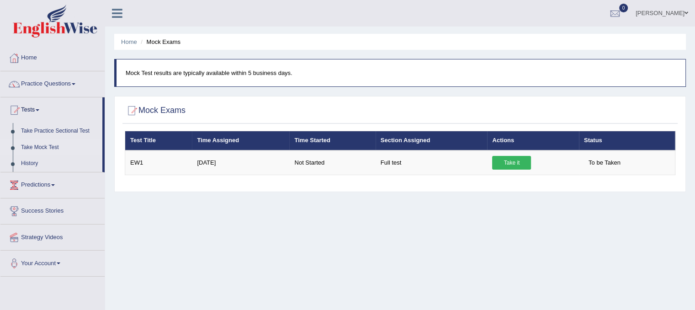
click at [171, 109] on h2 "Mock Exams" at bounding box center [155, 111] width 61 height 14
click at [48, 132] on link "Take Practice Sectional Test" at bounding box center [59, 131] width 85 height 16
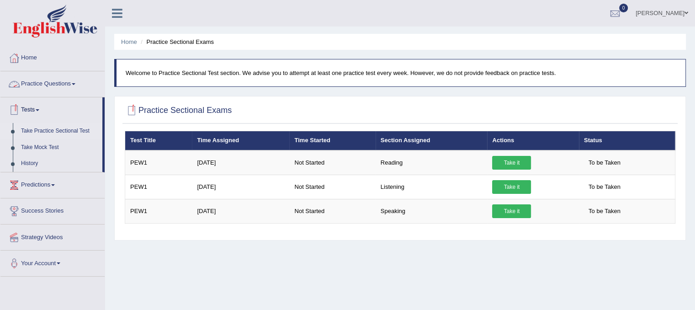
click at [61, 84] on link "Practice Questions" at bounding box center [52, 82] width 104 height 23
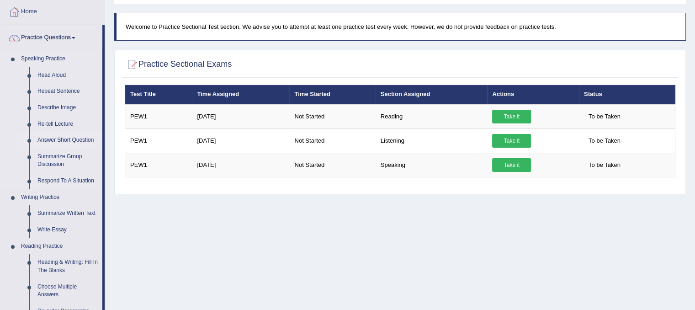
scroll to position [91, 0]
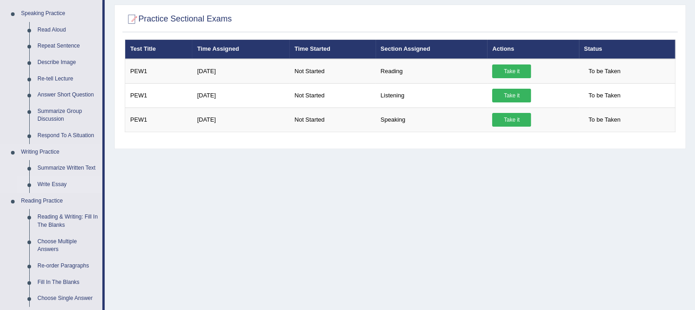
click at [57, 184] on link "Write Essay" at bounding box center [67, 184] width 69 height 16
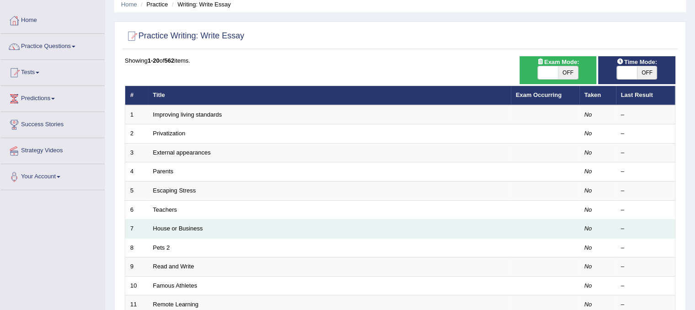
scroll to position [91, 0]
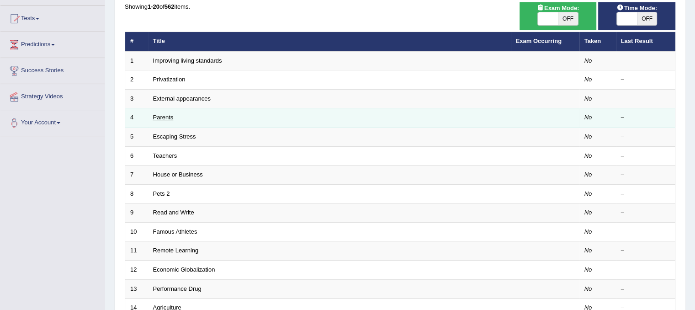
click at [159, 114] on link "Parents" at bounding box center [163, 117] width 21 height 7
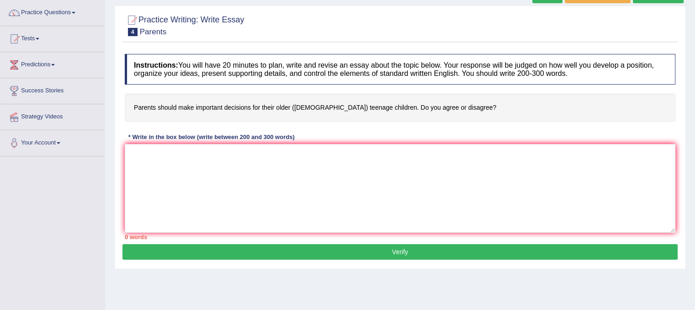
scroll to position [91, 0]
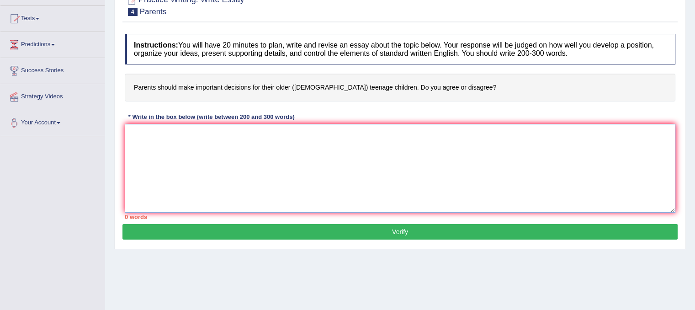
click at [136, 136] on textarea at bounding box center [400, 168] width 551 height 89
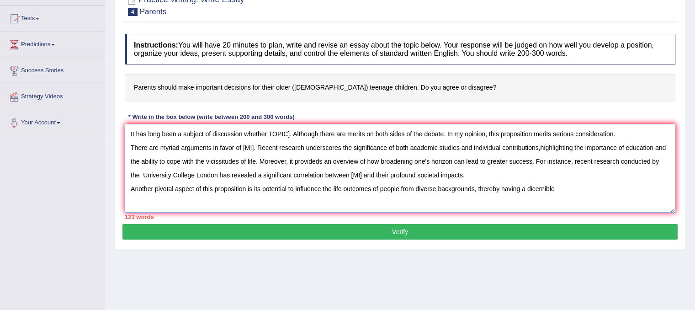
click at [532, 186] on textarea "It has long been a subject of discussion whether TOPIC]. Although there are mer…" at bounding box center [400, 168] width 551 height 89
click at [562, 187] on textarea "It has long been a subject of discussion whether TOPIC]. Although there are mer…" at bounding box center [400, 168] width 551 height 89
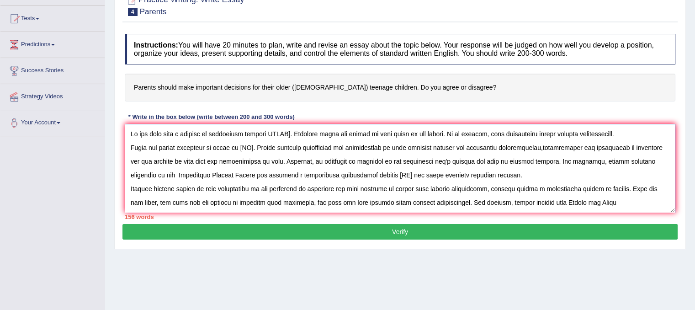
click at [593, 202] on textarea at bounding box center [400, 168] width 551 height 89
click at [630, 201] on textarea at bounding box center [400, 168] width 551 height 89
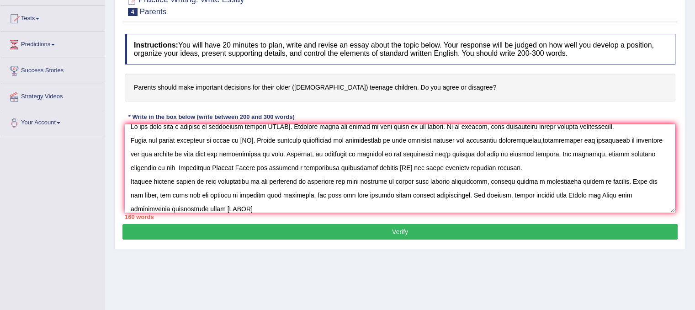
click at [178, 206] on textarea at bounding box center [400, 168] width 551 height 89
click at [208, 208] on textarea at bounding box center [400, 168] width 551 height 89
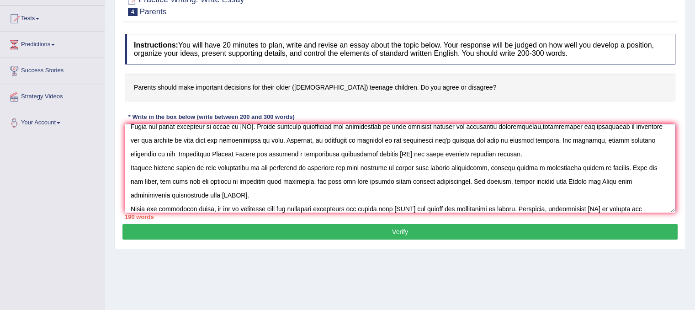
scroll to position [35, 0]
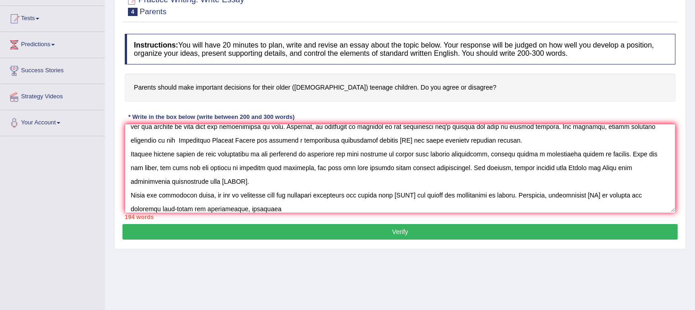
drag, startPoint x: 226, startPoint y: 207, endPoint x: 230, endPoint y: 207, distance: 4.6
click at [226, 207] on textarea at bounding box center [400, 168] width 551 height 89
click at [228, 207] on textarea at bounding box center [400, 168] width 551 height 89
click at [241, 207] on textarea at bounding box center [400, 168] width 551 height 89
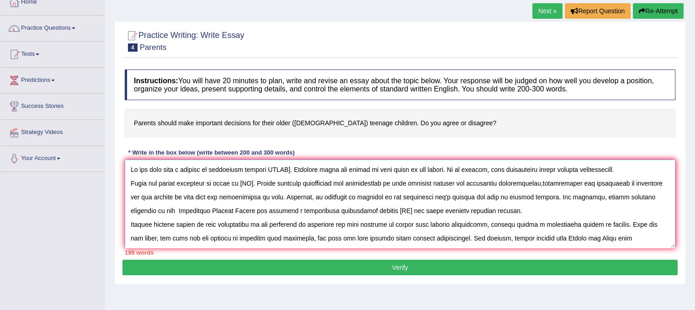
scroll to position [0, 0]
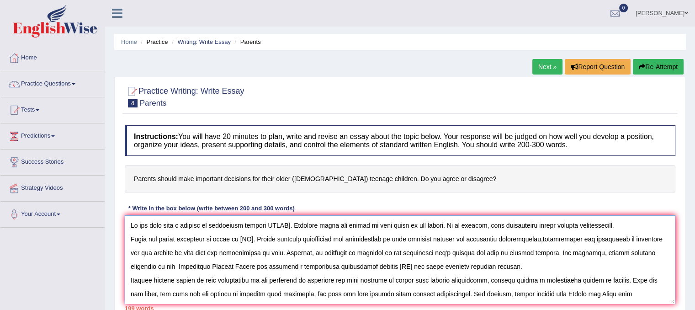
click at [289, 223] on textarea at bounding box center [400, 259] width 551 height 89
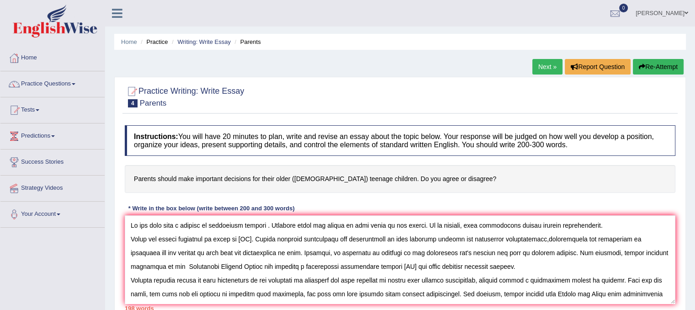
drag, startPoint x: 130, startPoint y: 176, endPoint x: 145, endPoint y: 173, distance: 15.9
click at [150, 170] on h4 "Parents should make important decisions for their older (15 to 18 year-old) tee…" at bounding box center [400, 179] width 551 height 28
click at [267, 223] on textarea at bounding box center [400, 259] width 551 height 89
click at [268, 225] on textarea at bounding box center [400, 259] width 551 height 89
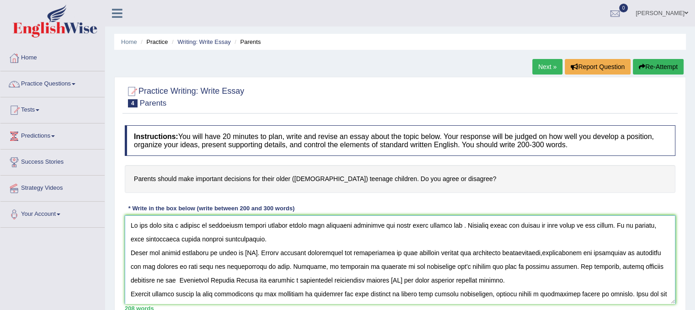
click at [267, 225] on textarea at bounding box center [400, 259] width 551 height 89
drag, startPoint x: 267, startPoint y: 225, endPoint x: 287, endPoint y: 226, distance: 20.1
click at [287, 226] on textarea at bounding box center [400, 259] width 551 height 89
click at [299, 236] on textarea at bounding box center [400, 259] width 551 height 89
click at [457, 223] on textarea at bounding box center [400, 259] width 551 height 89
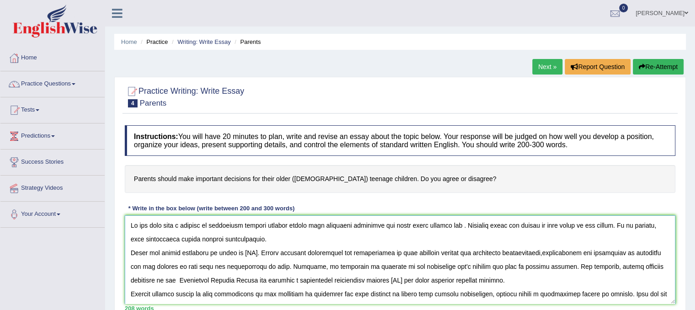
click at [457, 223] on textarea at bounding box center [400, 259] width 551 height 89
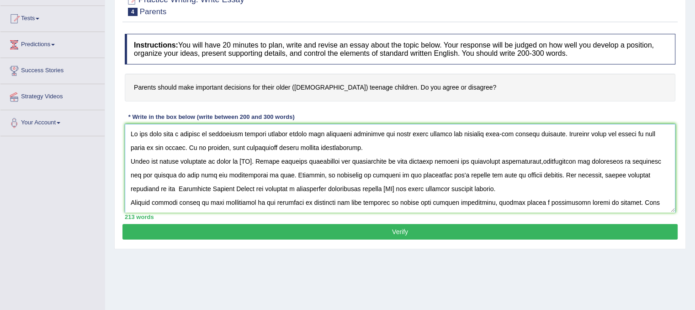
drag, startPoint x: 268, startPoint y: 133, endPoint x: 558, endPoint y: 131, distance: 289.8
click at [558, 131] on textarea at bounding box center [400, 168] width 551 height 89
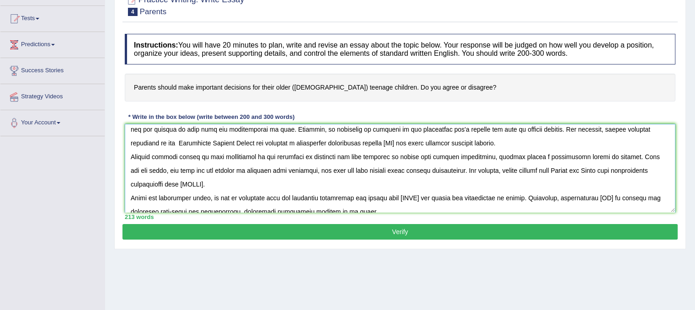
scroll to position [55, 0]
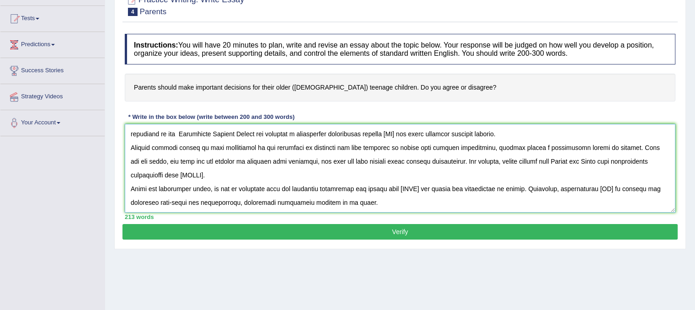
click at [206, 175] on textarea at bounding box center [400, 168] width 551 height 89
click at [207, 175] on textarea at bounding box center [400, 168] width 551 height 89
paste textarea "parents should make important decisions for their older fifteen and eighteen ye…"
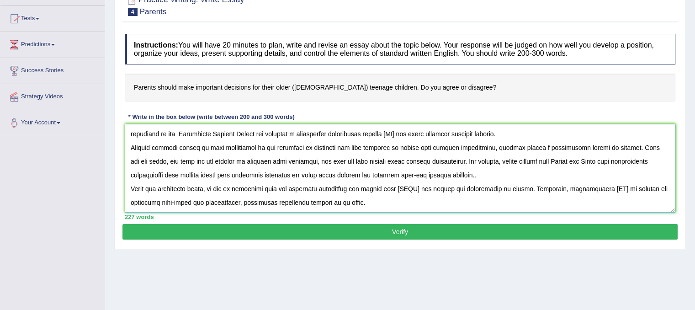
click at [417, 186] on textarea at bounding box center [400, 168] width 551 height 89
paste textarea "parents should make important decisions for their older fifteen and eighteen ye…"
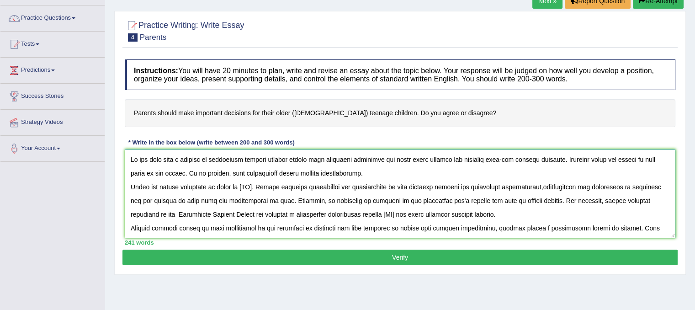
scroll to position [46, 0]
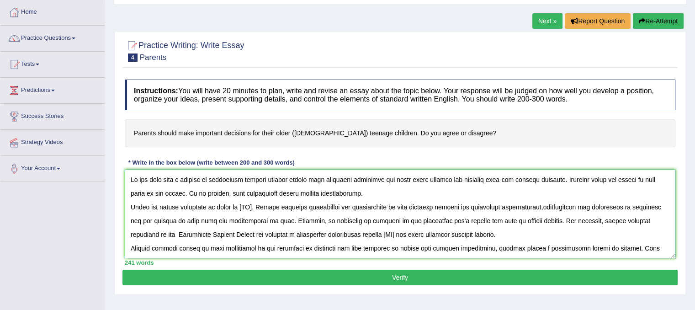
click at [252, 206] on textarea at bounding box center [400, 214] width 551 height 89
click at [254, 206] on textarea at bounding box center [400, 214] width 551 height 89
drag, startPoint x: 242, startPoint y: 205, endPoint x: 291, endPoint y: 207, distance: 48.9
click at [290, 207] on textarea at bounding box center [400, 214] width 551 height 89
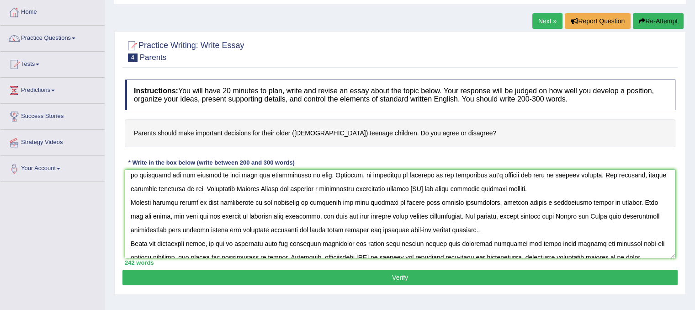
click at [401, 187] on textarea at bounding box center [400, 214] width 551 height 89
paste textarea "teenage children"
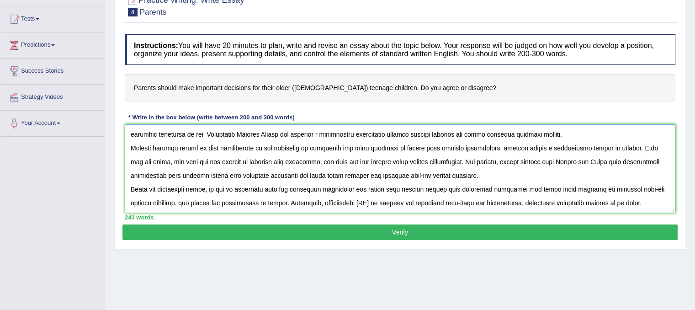
scroll to position [91, 0]
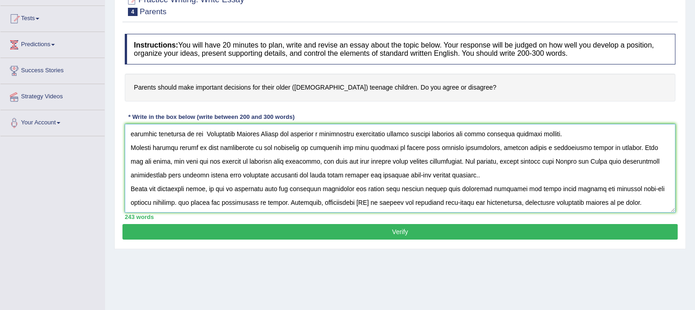
click at [331, 200] on textarea at bounding box center [400, 168] width 551 height 89
paste textarea "teenage children"
type textarea "It has long been a subject of discussion whether parents should make important …"
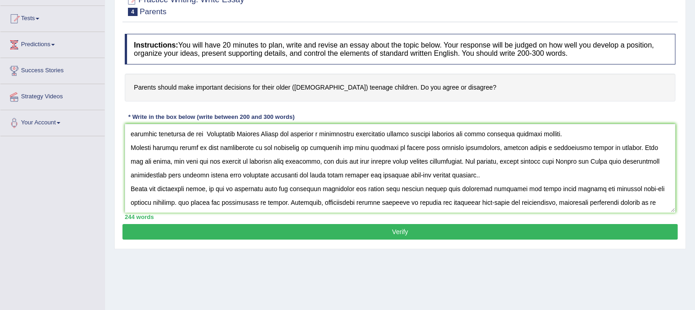
click at [349, 227] on button "Verify" at bounding box center [399, 232] width 555 height 16
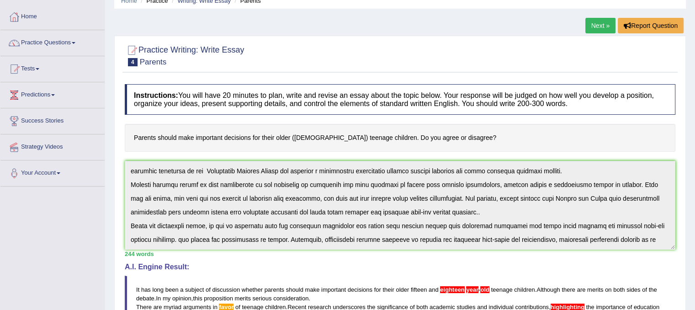
scroll to position [27, 0]
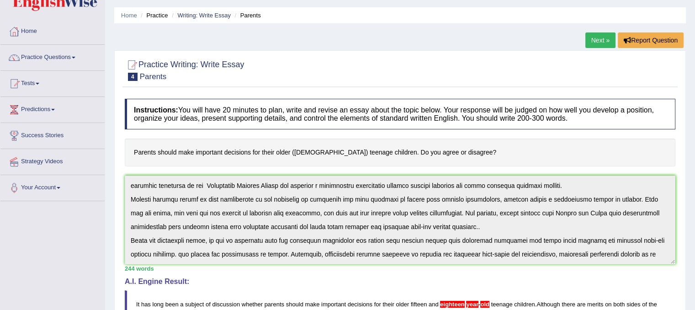
click at [587, 39] on link "Next »" at bounding box center [600, 40] width 30 height 16
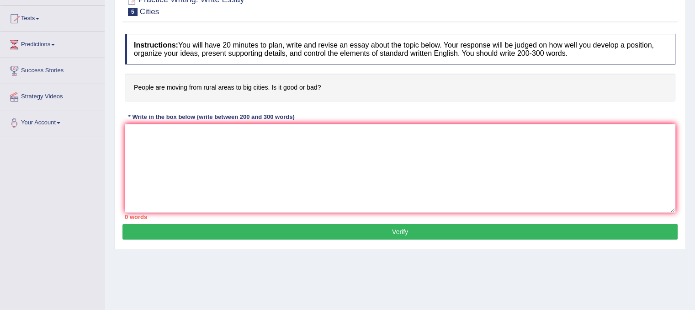
scroll to position [137, 0]
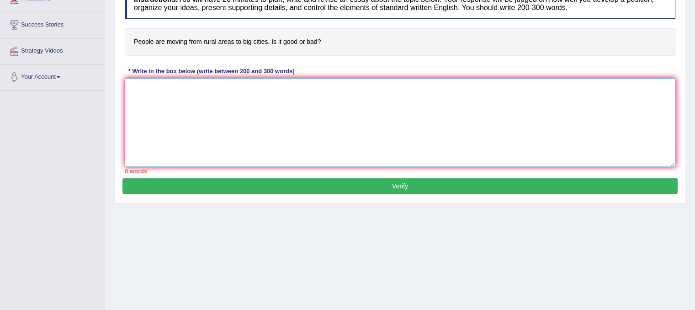
click at [138, 92] on textarea at bounding box center [400, 122] width 551 height 89
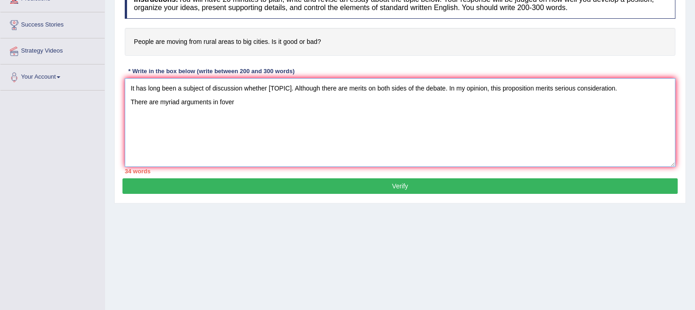
drag, startPoint x: 234, startPoint y: 95, endPoint x: 229, endPoint y: 124, distance: 29.2
click at [229, 124] on textarea "It has long been a subject of discussion whether [TOPIC]. Although there are me…" at bounding box center [400, 122] width 551 height 89
click at [239, 110] on textarea "It has long been a subject of discussion whether [TOPIC]. Although there are me…" at bounding box center [400, 122] width 551 height 89
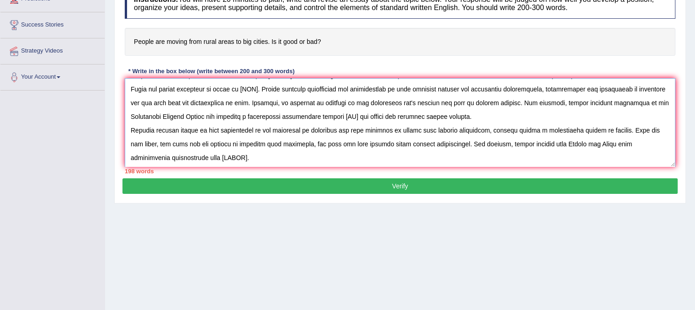
scroll to position [0, 0]
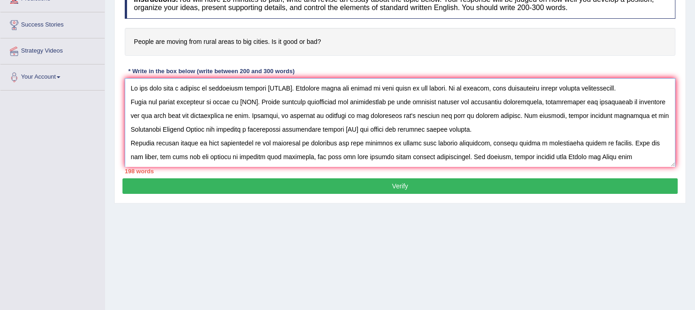
click at [292, 86] on textarea at bounding box center [400, 122] width 551 height 89
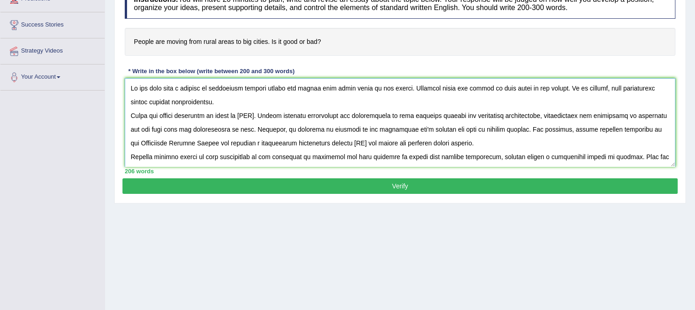
drag, startPoint x: 269, startPoint y: 87, endPoint x: 402, endPoint y: 89, distance: 133.5
click at [402, 89] on textarea at bounding box center [400, 122] width 551 height 89
click at [258, 114] on textarea at bounding box center [400, 122] width 551 height 89
paste textarea "people are moving from rural areas to big cities"
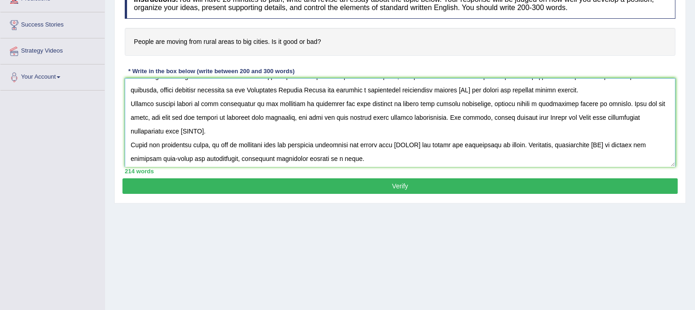
scroll to position [55, 0]
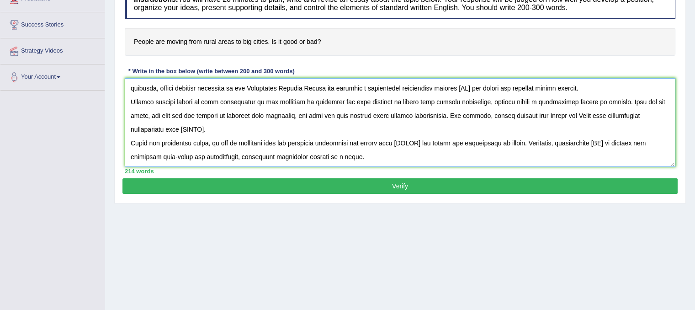
click at [420, 142] on textarea at bounding box center [400, 122] width 551 height 89
click at [419, 142] on textarea at bounding box center [400, 122] width 551 height 89
paste textarea "people are moving from rural areas to big cities"
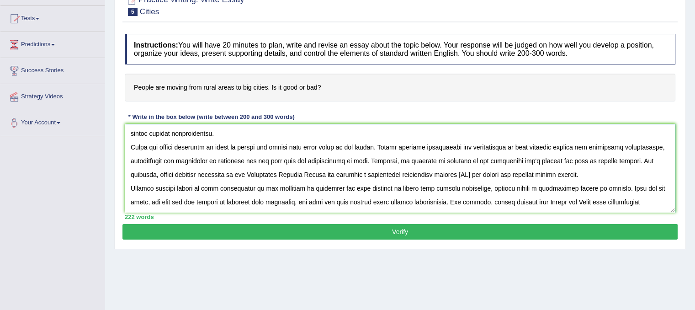
scroll to position [0, 0]
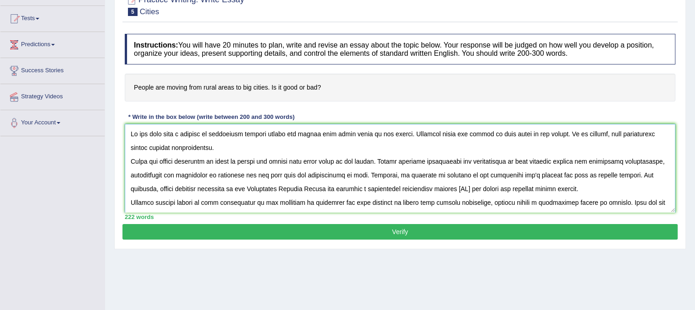
click at [473, 187] on textarea at bounding box center [400, 168] width 551 height 89
drag, startPoint x: 462, startPoint y: 187, endPoint x: 466, endPoint y: 191, distance: 5.6
click at [473, 185] on textarea at bounding box center [400, 168] width 551 height 89
click at [451, 196] on textarea at bounding box center [400, 168] width 551 height 89
drag, startPoint x: 463, startPoint y: 187, endPoint x: 486, endPoint y: 187, distance: 23.8
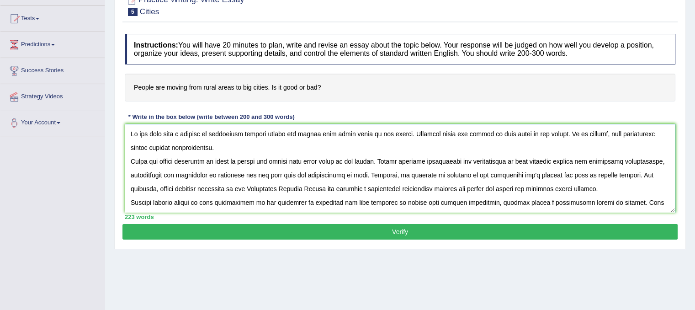
click at [486, 187] on textarea at bounding box center [400, 168] width 551 height 89
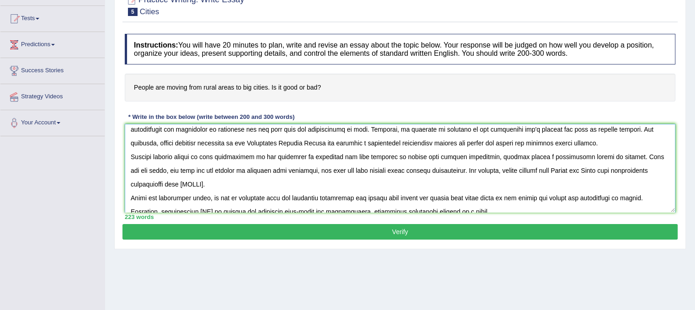
scroll to position [55, 0]
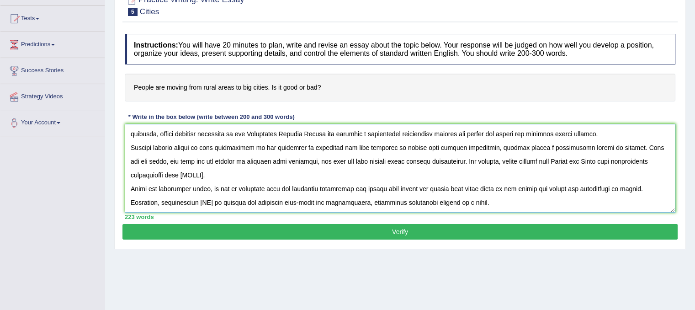
click at [203, 201] on textarea at bounding box center [400, 168] width 551 height 89
paste textarea "big cities"
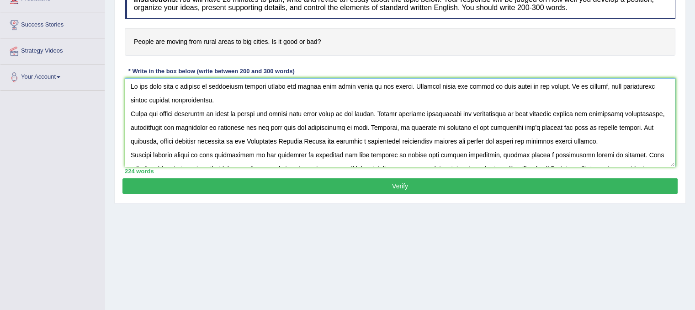
scroll to position [0, 0]
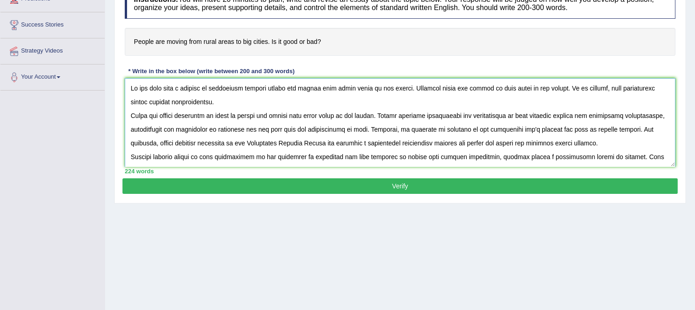
drag, startPoint x: 268, startPoint y: 86, endPoint x: 401, endPoint y: 83, distance: 133.0
click at [401, 83] on textarea at bounding box center [400, 122] width 551 height 89
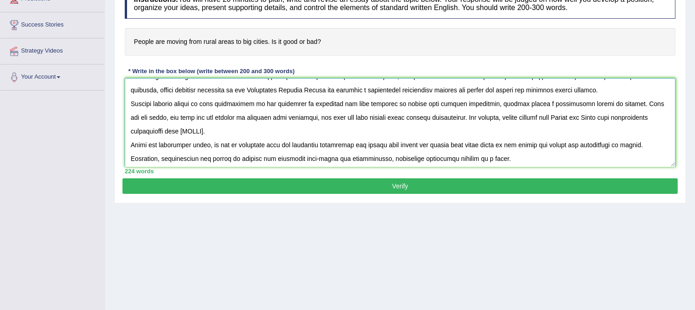
scroll to position [55, 0]
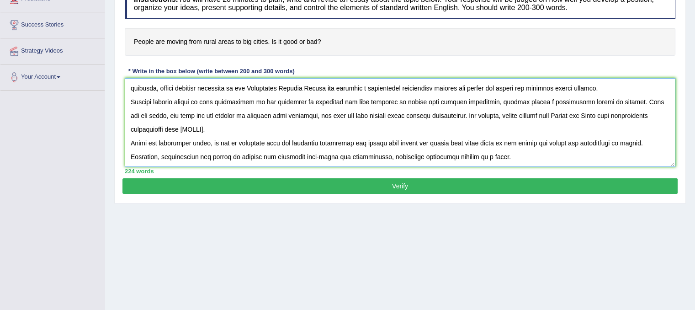
click at [206, 128] on textarea at bounding box center [400, 122] width 551 height 89
click at [207, 129] on textarea at bounding box center [400, 122] width 551 height 89
paste textarea "people are moving from rural areas to big cities"
type textarea "It has long been a subject of discussion whether people are moving from rural a…"
click at [352, 183] on button "Verify" at bounding box center [399, 186] width 555 height 16
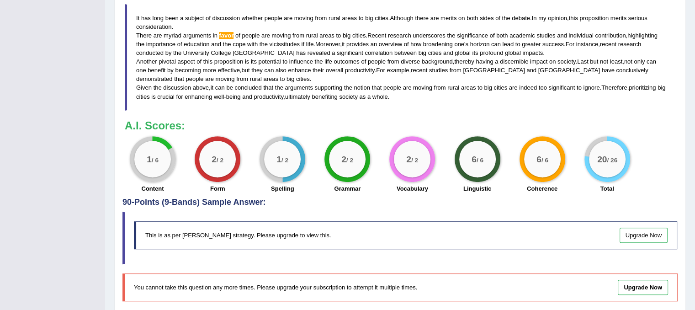
scroll to position [320, 0]
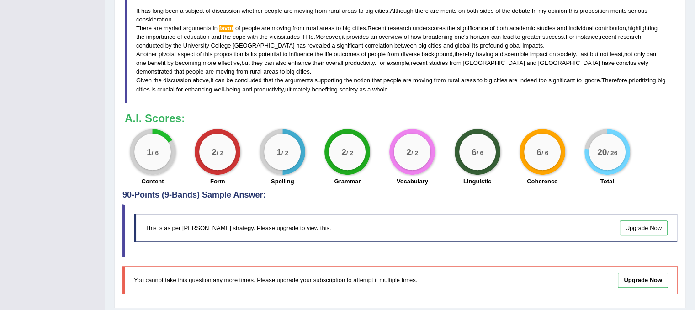
click at [222, 26] on span "favor" at bounding box center [226, 28] width 15 height 7
click at [224, 26] on span "favor" at bounding box center [226, 28] width 15 height 7
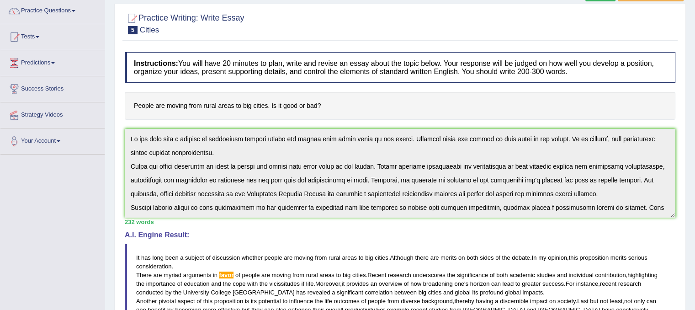
scroll to position [0, 0]
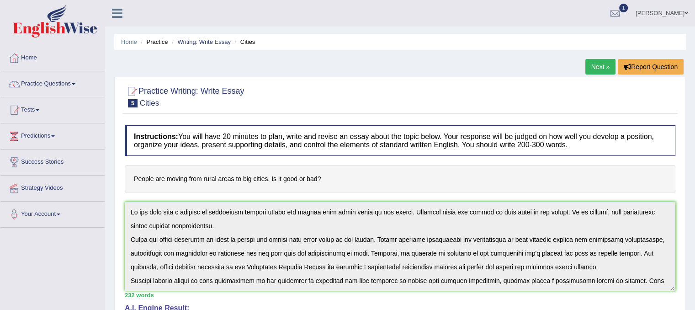
click at [596, 67] on link "Next »" at bounding box center [600, 67] width 30 height 16
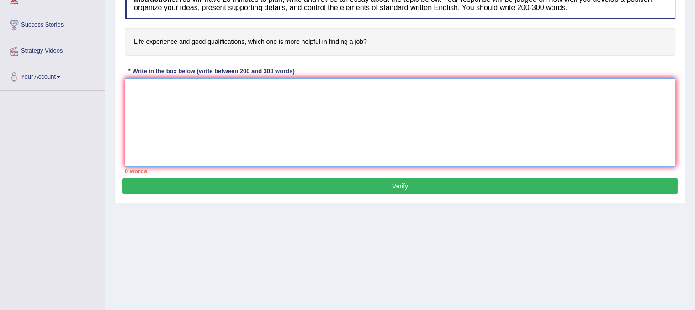
click at [152, 99] on textarea at bounding box center [400, 122] width 551 height 89
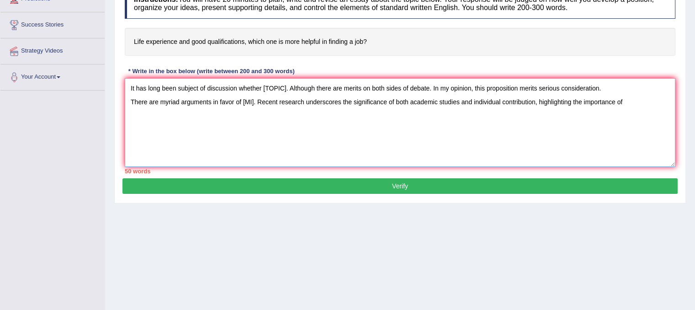
type textarea "It has long been subject of discussion whether [TOPIC]. Although there are meri…"
click at [447, 242] on div "Home Practice Writing: Write Essay Life experience vs Qualifications R1 « Prev …" at bounding box center [400, 91] width 590 height 457
